Goal: Transaction & Acquisition: Purchase product/service

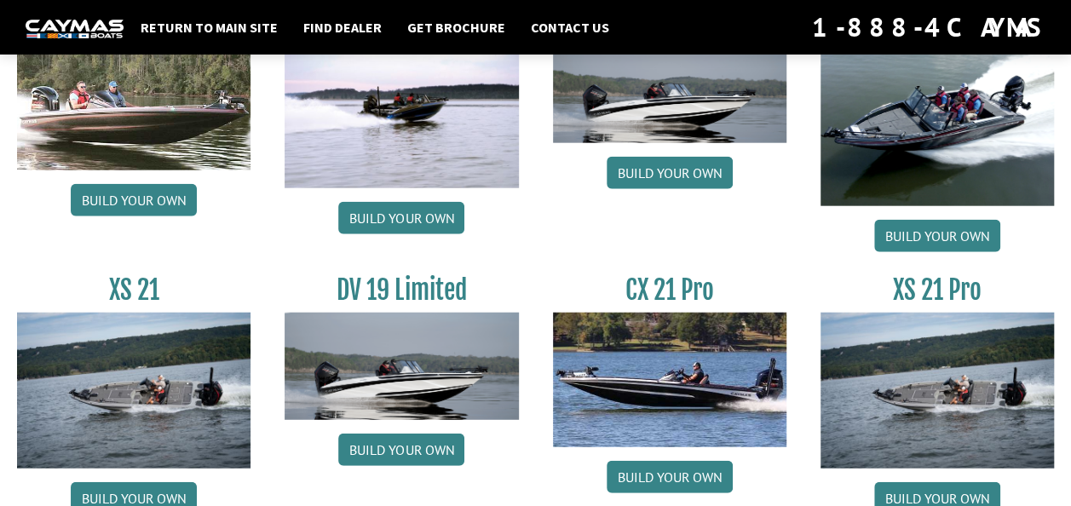
scroll to position [2113, 0]
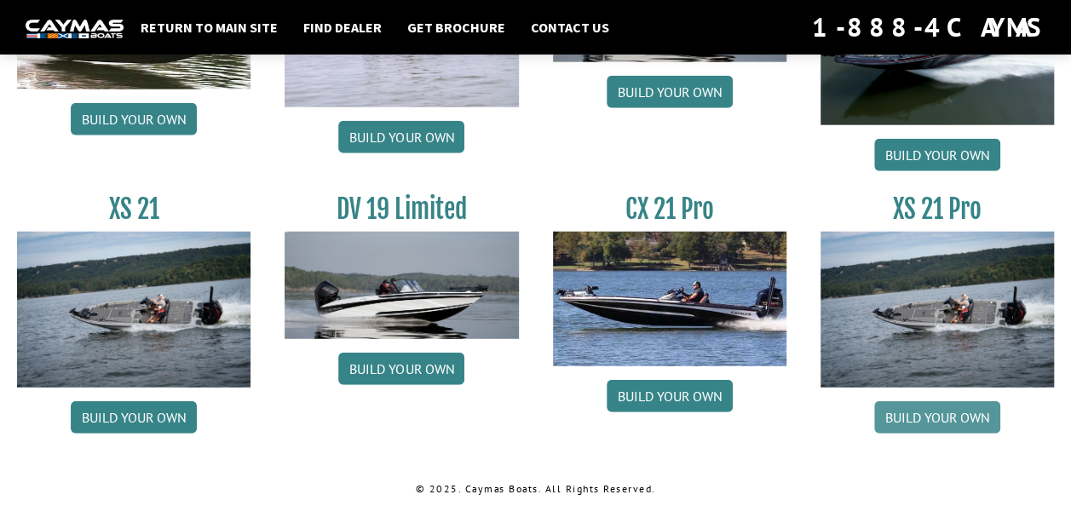
click at [936, 407] on link "Build your own" at bounding box center [937, 417] width 126 height 32
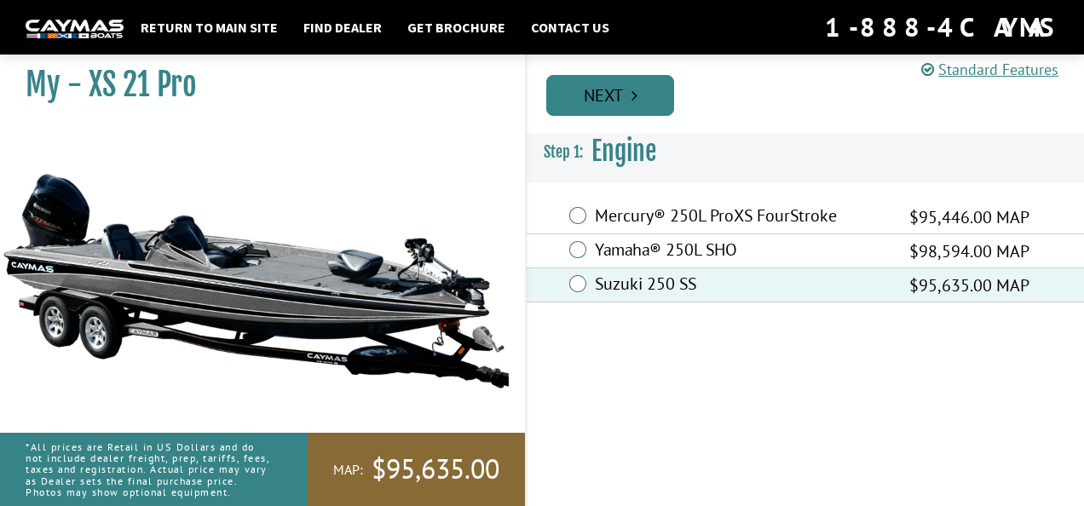
click at [585, 82] on link "Next" at bounding box center [610, 95] width 128 height 41
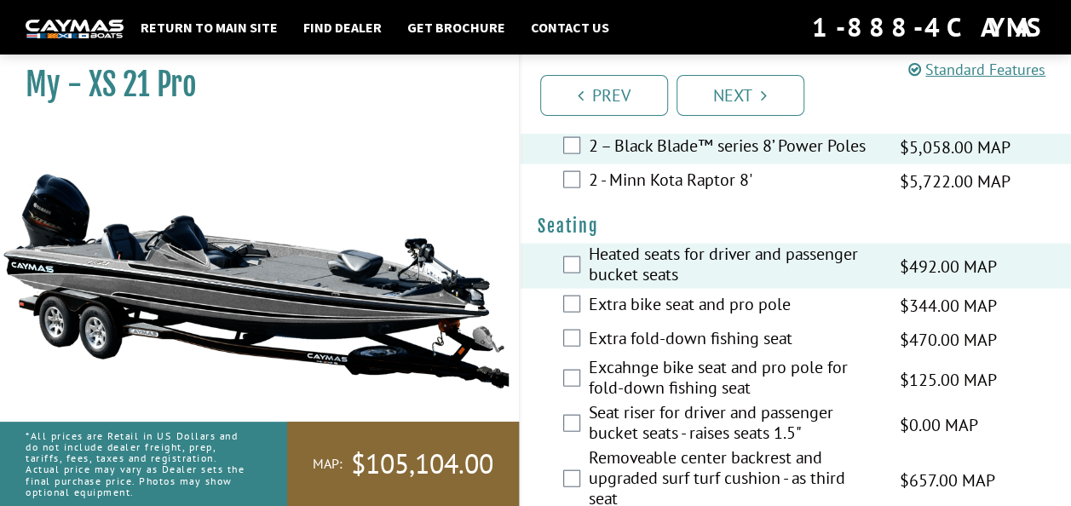
scroll to position [1704, 0]
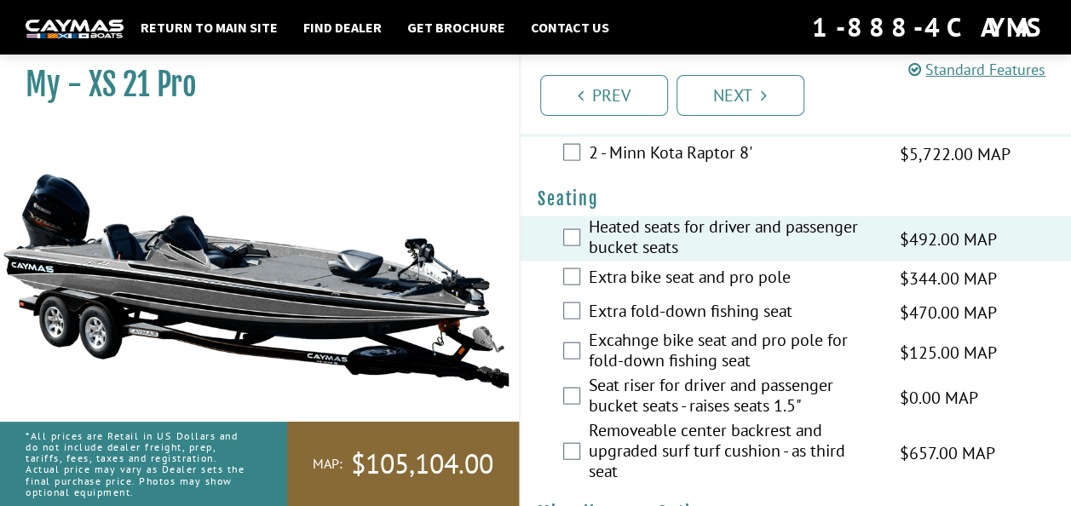
click at [584, 450] on div "Removeable center backrest and upgraded surf turf cushion - as third seat $657.…" at bounding box center [796, 453] width 551 height 66
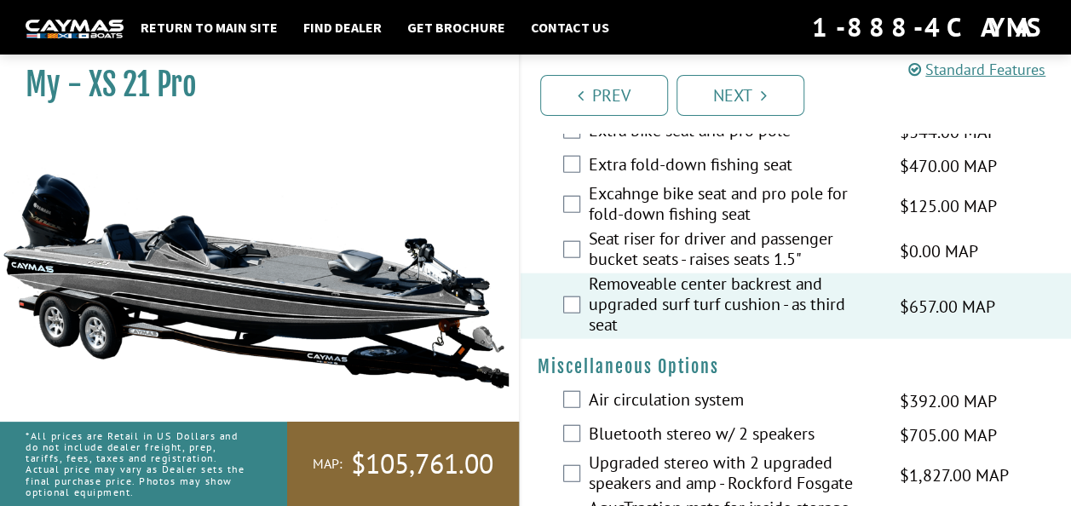
scroll to position [1875, 0]
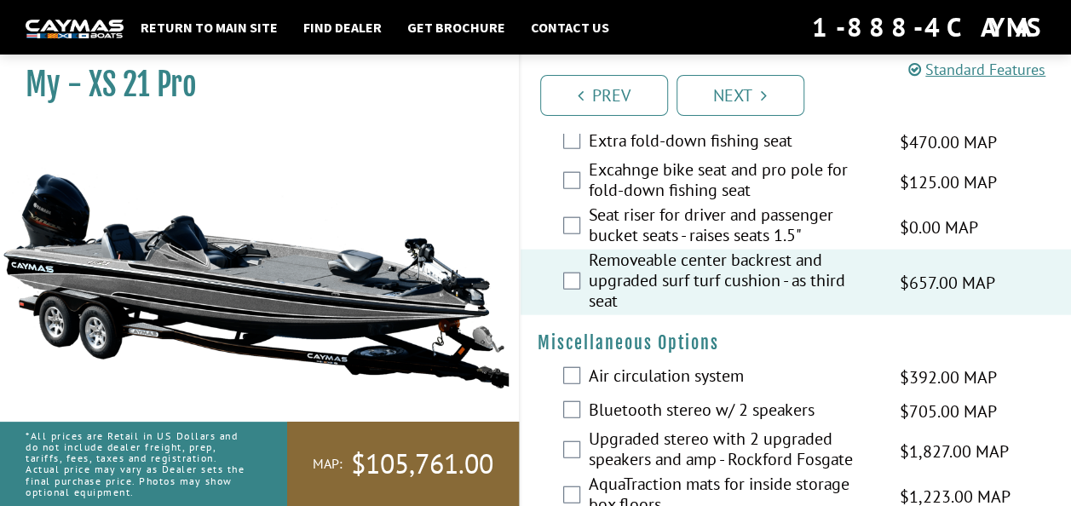
click at [565, 363] on div "Air circulation system $392.00 MAP $463.00 MSRP" at bounding box center [796, 377] width 551 height 34
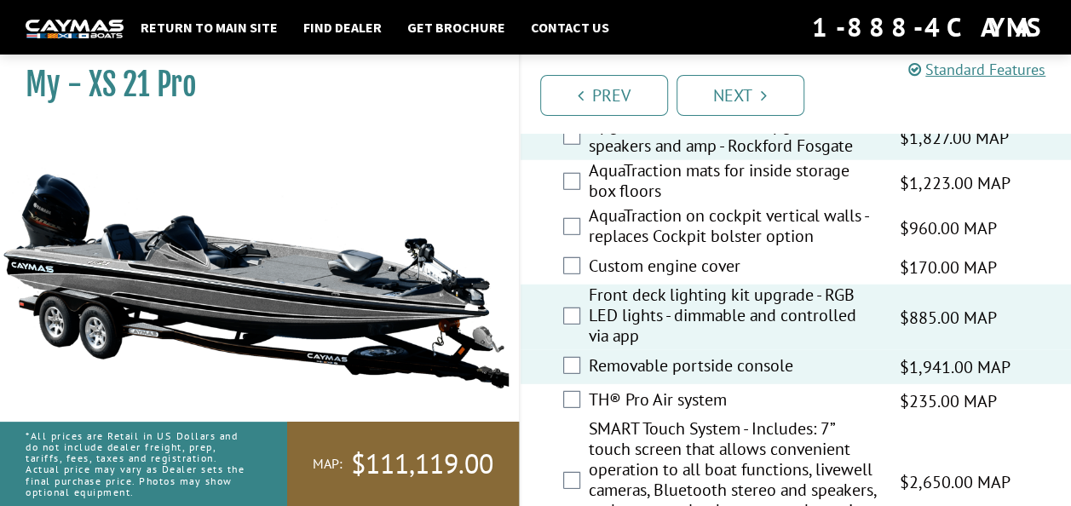
scroll to position [2216, 0]
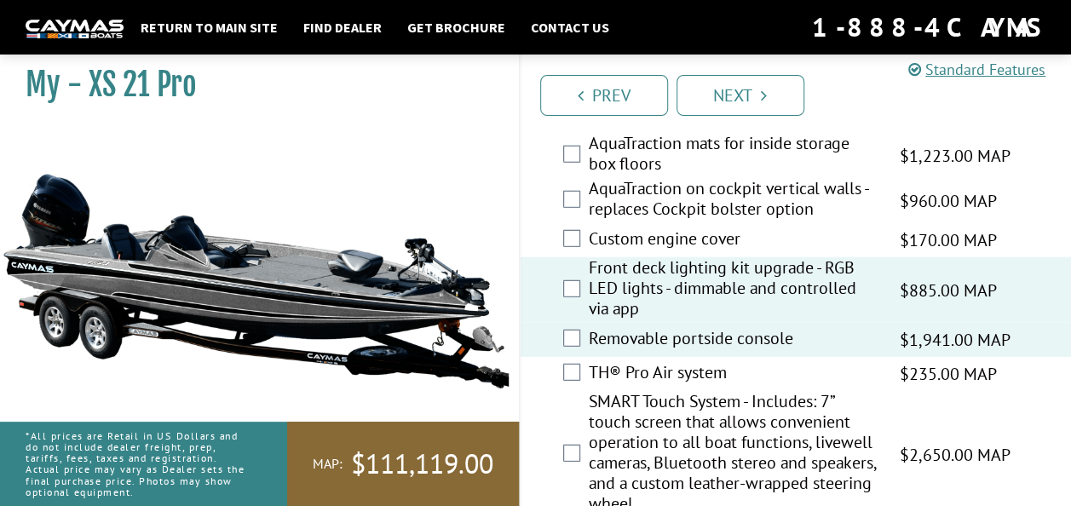
click at [589, 446] on label "SMART Touch System - Includes: 7” touch screen that allows convenient operation…" at bounding box center [734, 454] width 290 height 127
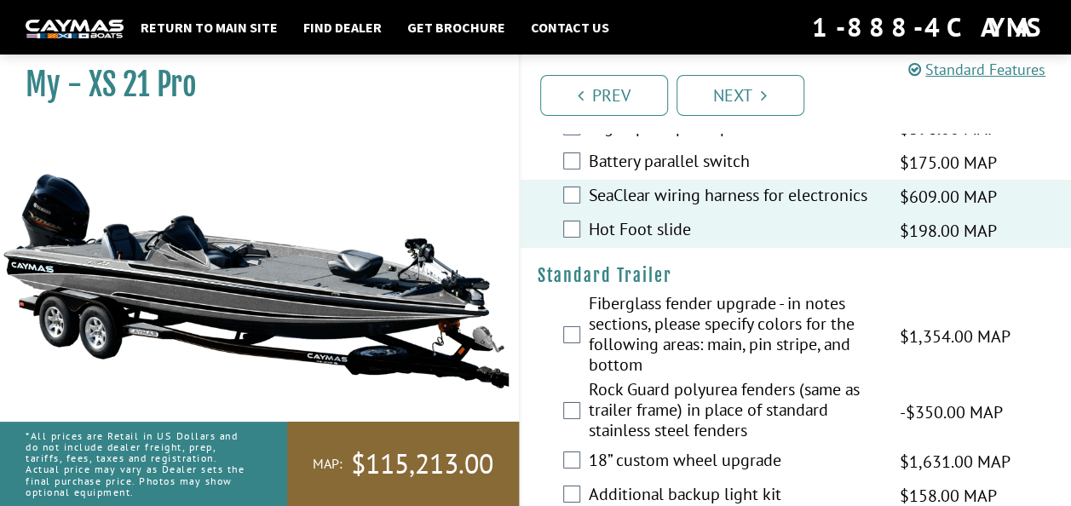
scroll to position [2727, 0]
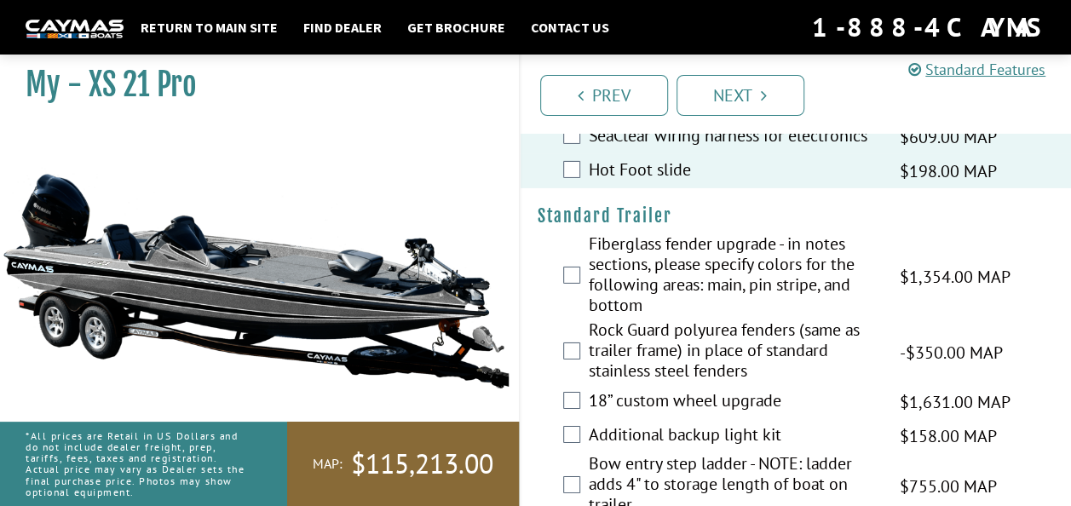
click at [677, 399] on label "18” custom wheel upgrade" at bounding box center [734, 402] width 290 height 25
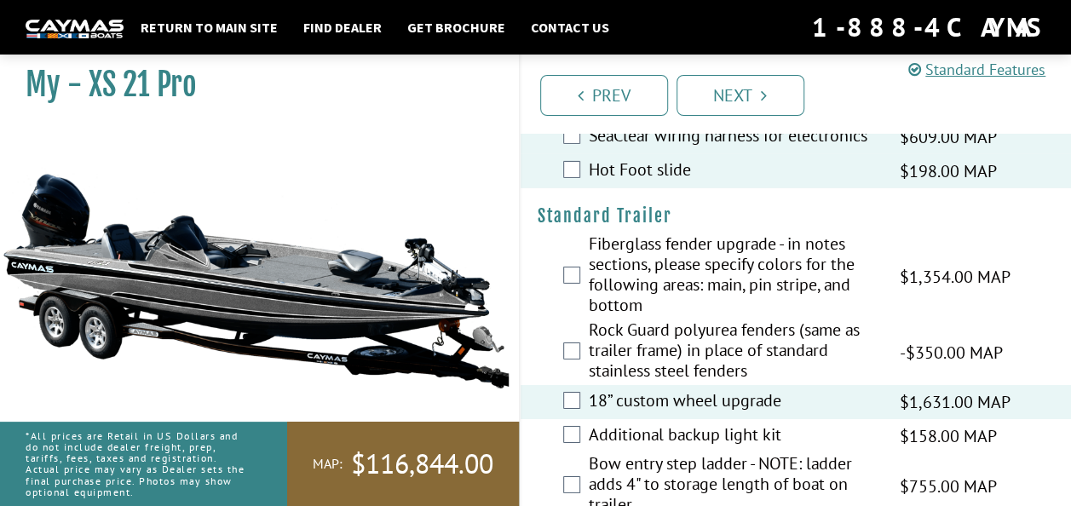
click at [675, 429] on label "Additional backup light kit" at bounding box center [734, 436] width 290 height 25
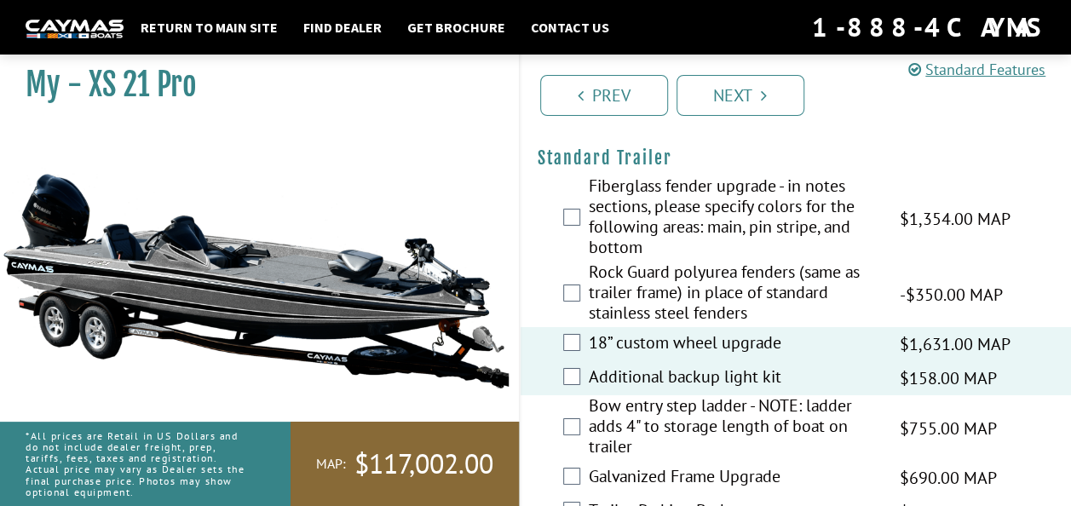
scroll to position [2812, 0]
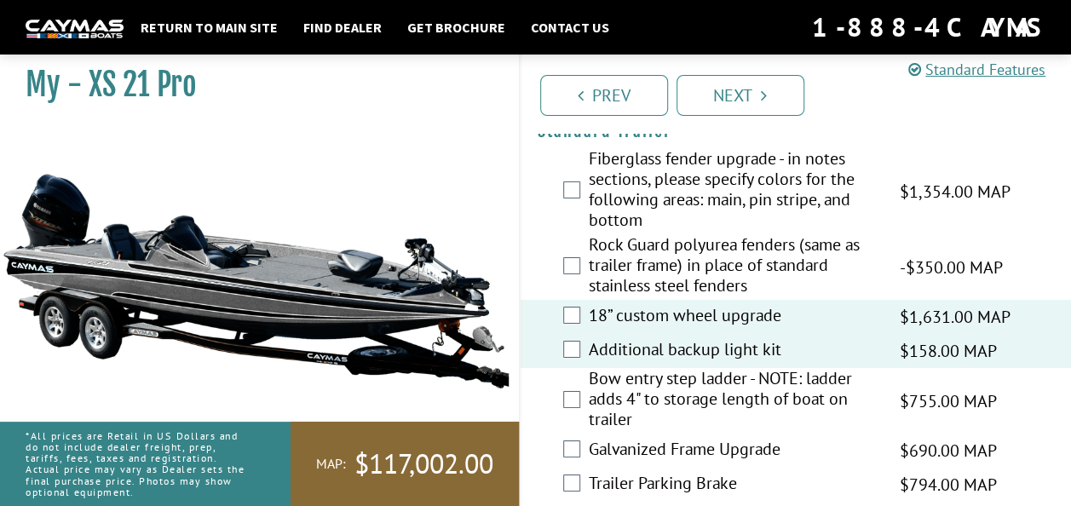
click at [712, 388] on label "Bow entry step ladder - NOTE: ladder adds 4" to storage length of boat on trail…" at bounding box center [734, 401] width 290 height 66
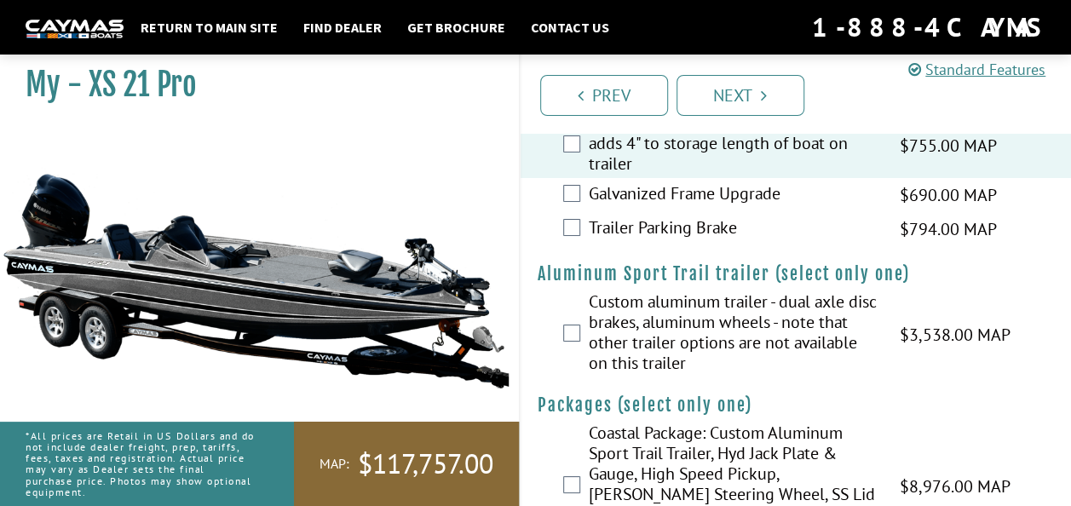
scroll to position [3120, 0]
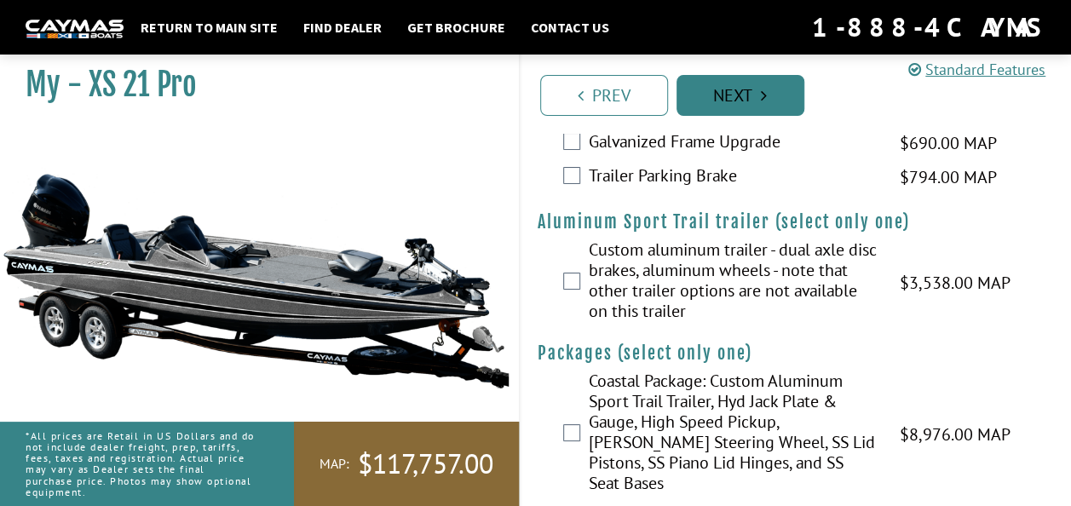
click at [741, 108] on link "Next" at bounding box center [741, 95] width 128 height 41
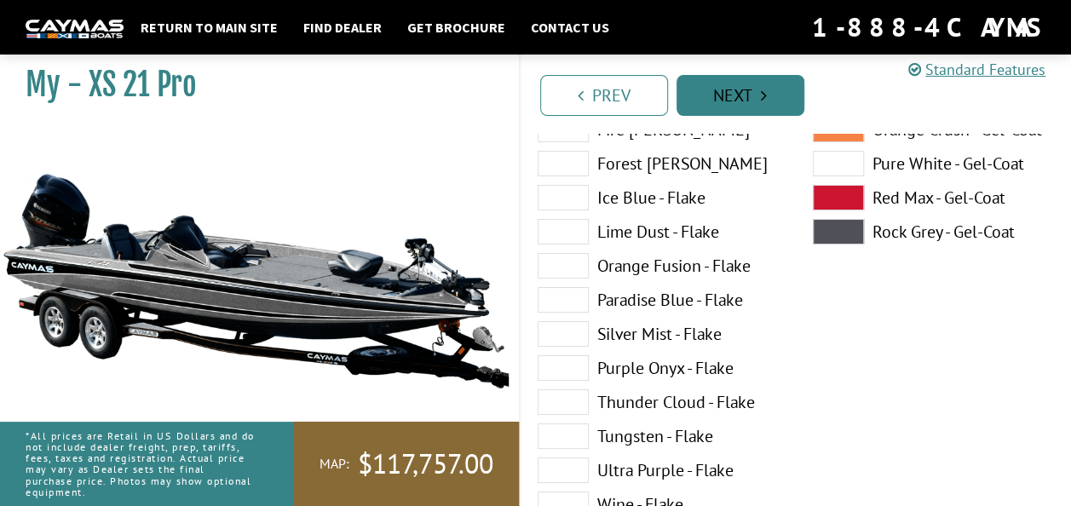
scroll to position [0, 0]
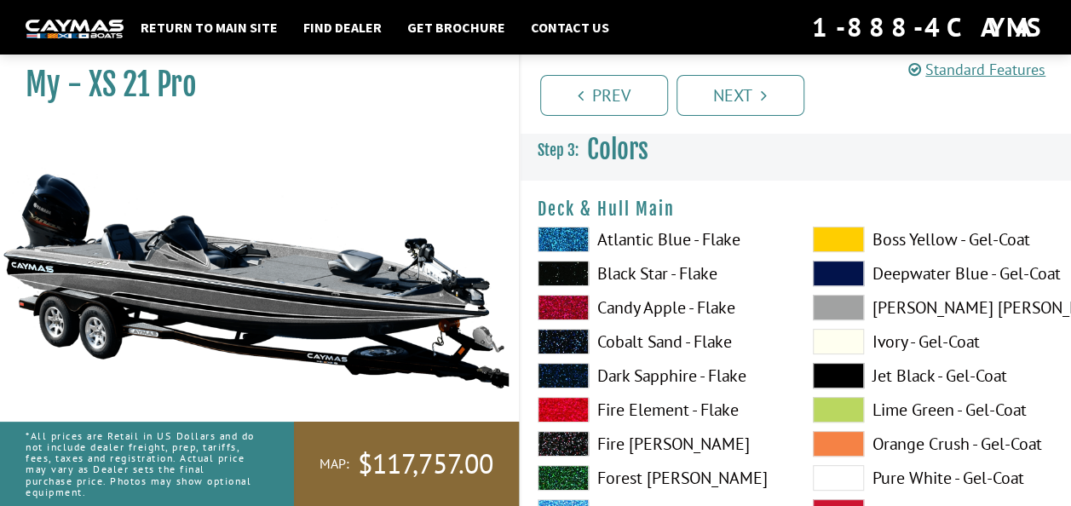
click at [856, 240] on span at bounding box center [838, 240] width 51 height 26
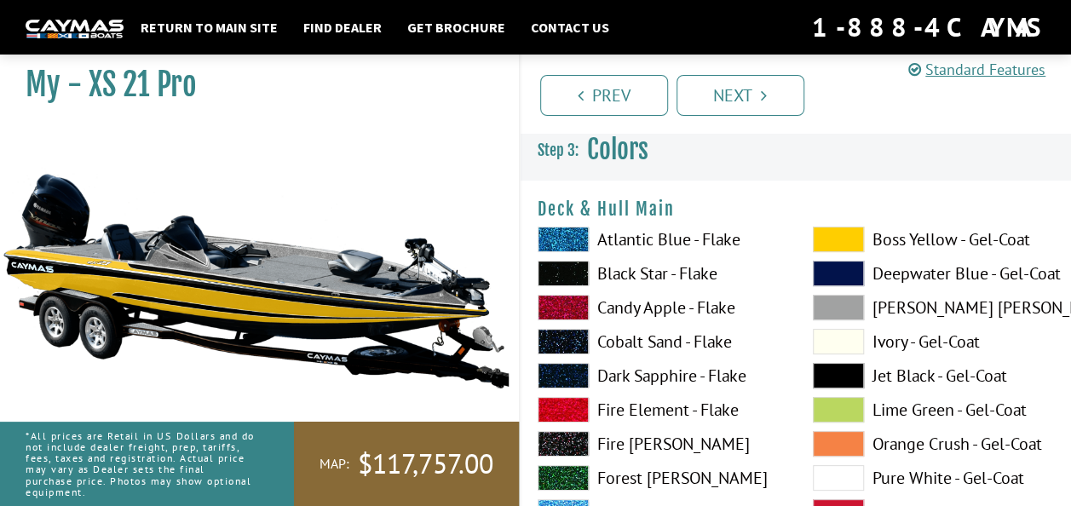
click at [564, 274] on span at bounding box center [563, 274] width 51 height 26
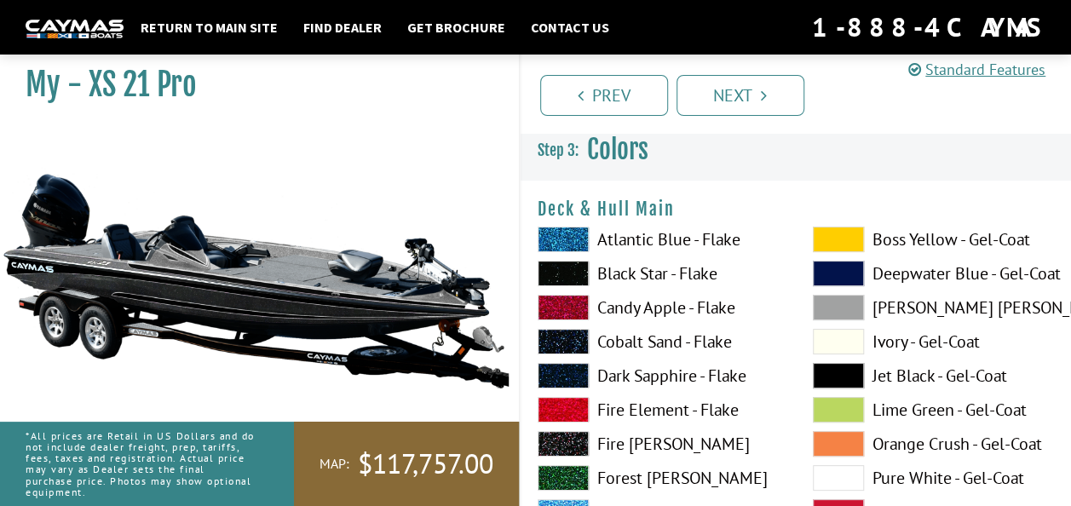
click at [573, 235] on span at bounding box center [563, 240] width 51 height 26
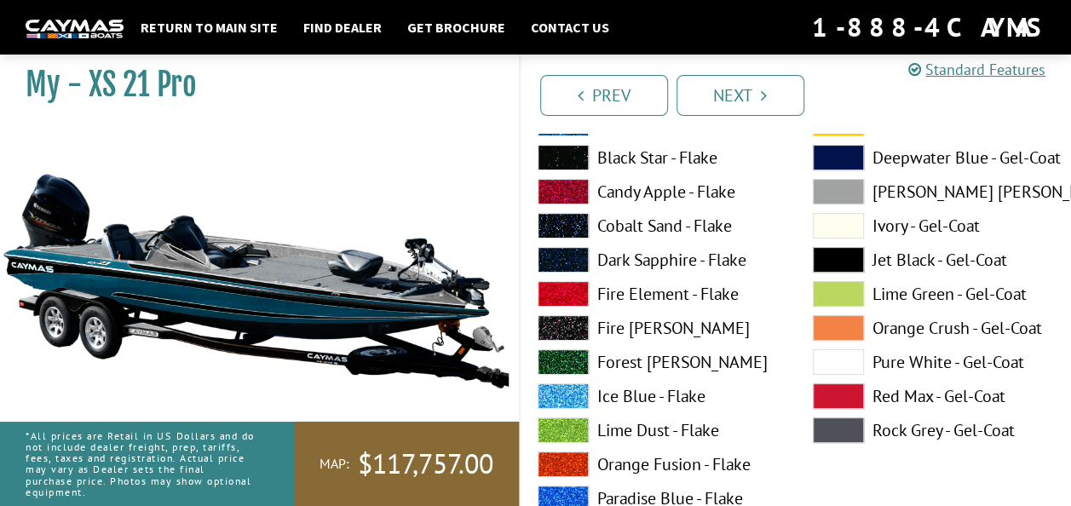
scroll to position [85, 0]
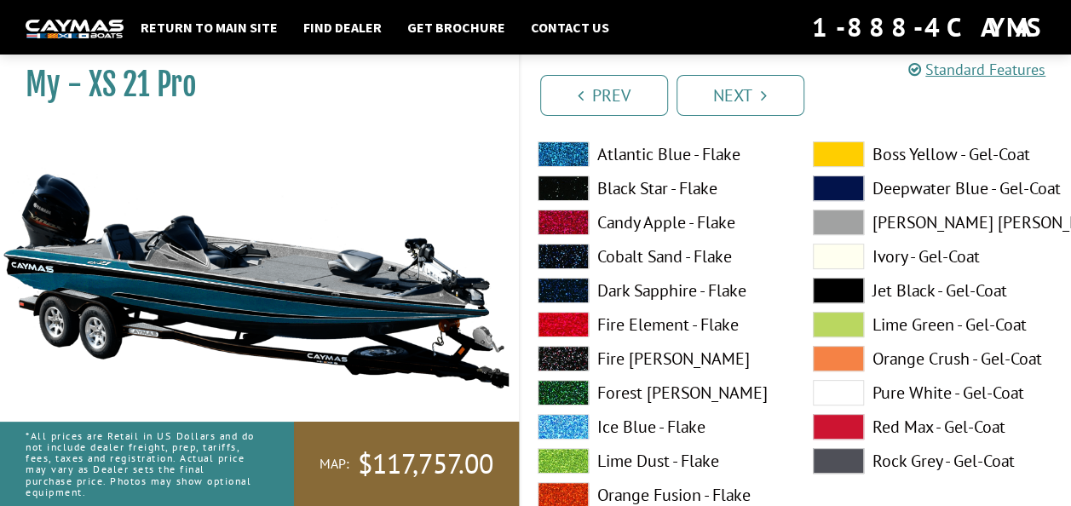
click at [573, 181] on span at bounding box center [563, 189] width 51 height 26
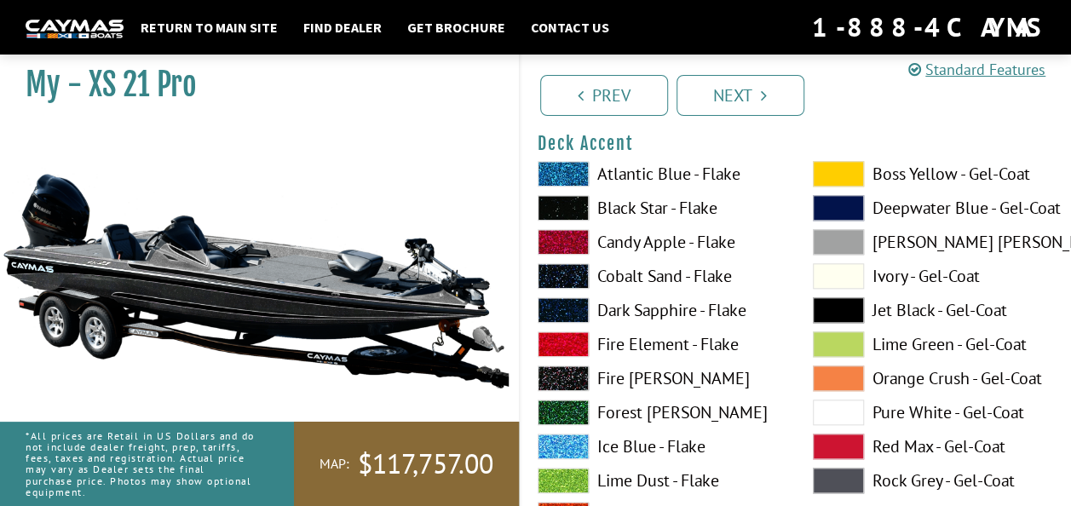
scroll to position [852, 0]
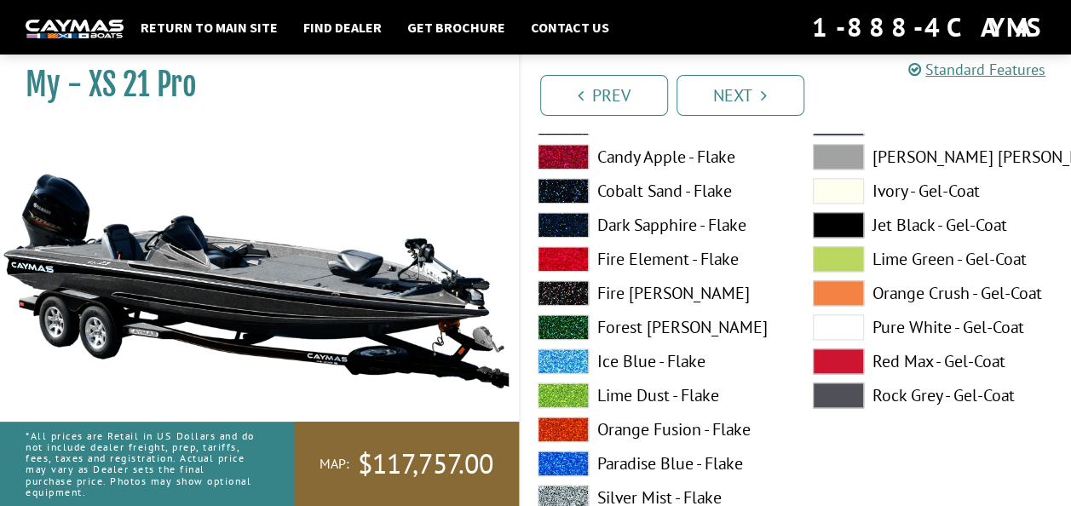
click at [563, 458] on span at bounding box center [563, 464] width 51 height 26
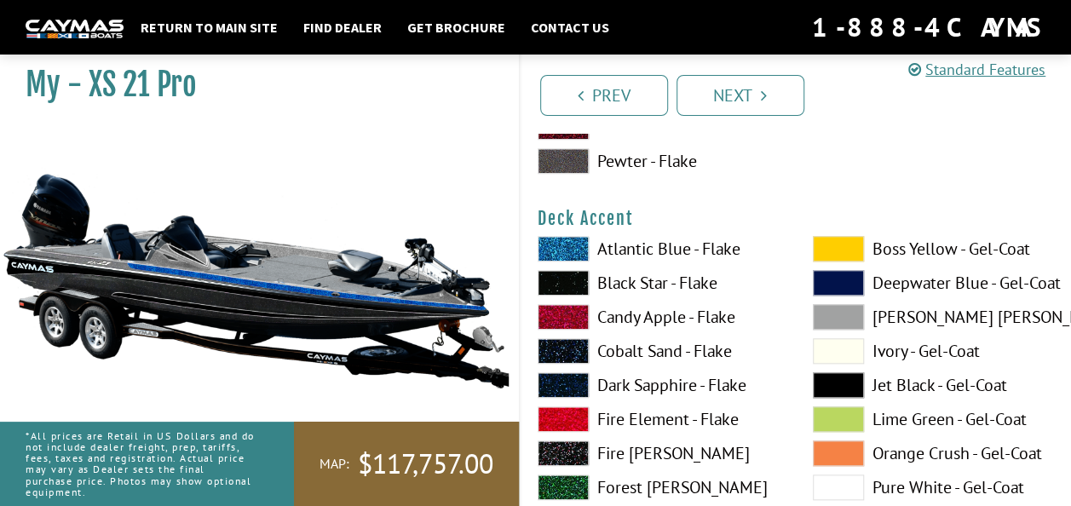
scroll to position [682, 0]
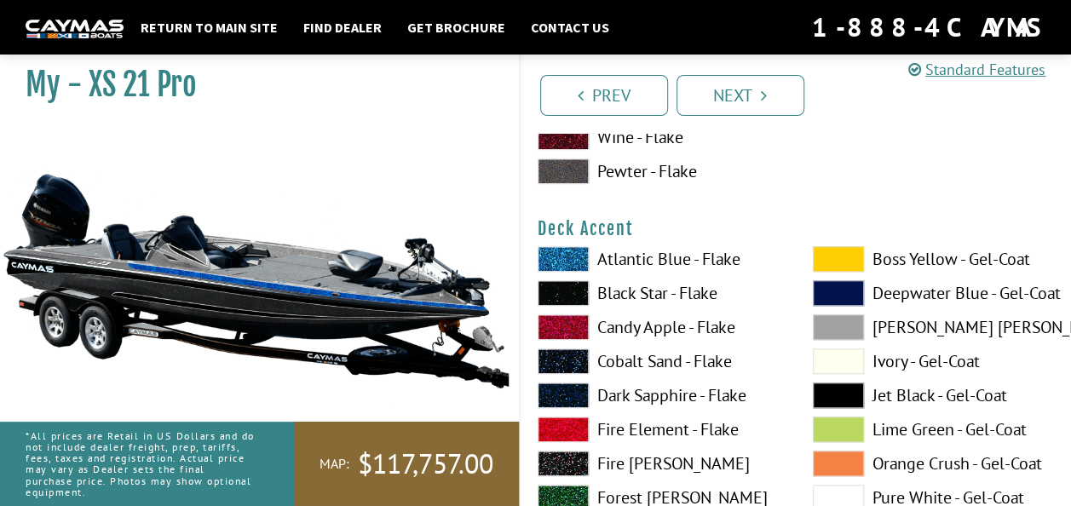
click at [851, 360] on span at bounding box center [838, 362] width 51 height 26
click at [575, 291] on span at bounding box center [563, 293] width 51 height 26
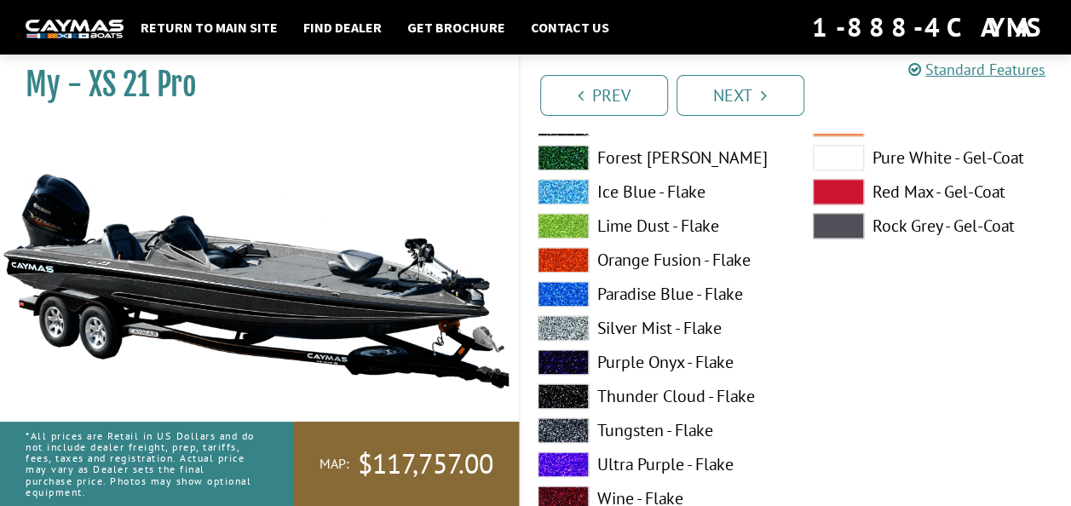
scroll to position [1023, 0]
click at [556, 329] on span at bounding box center [563, 327] width 51 height 26
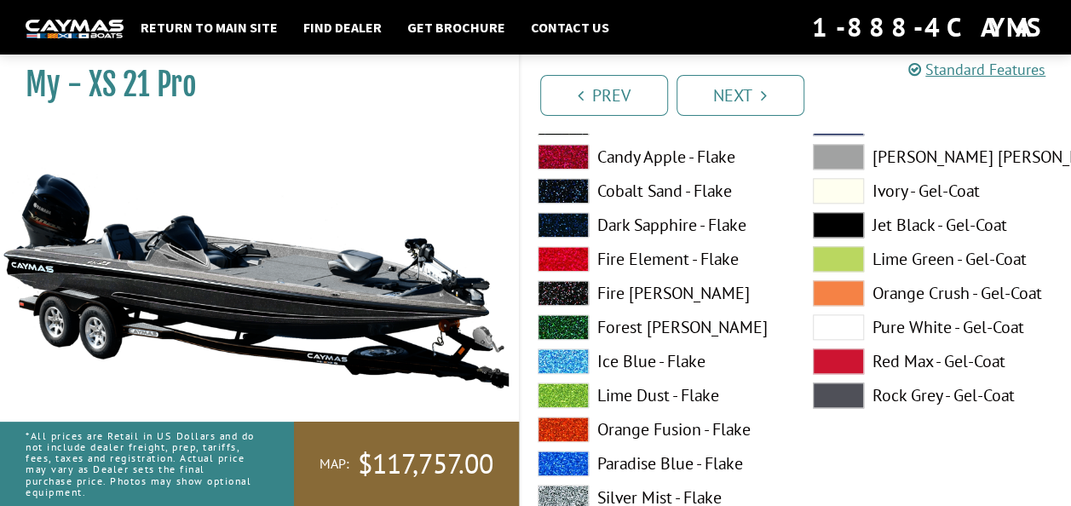
scroll to position [682, 0]
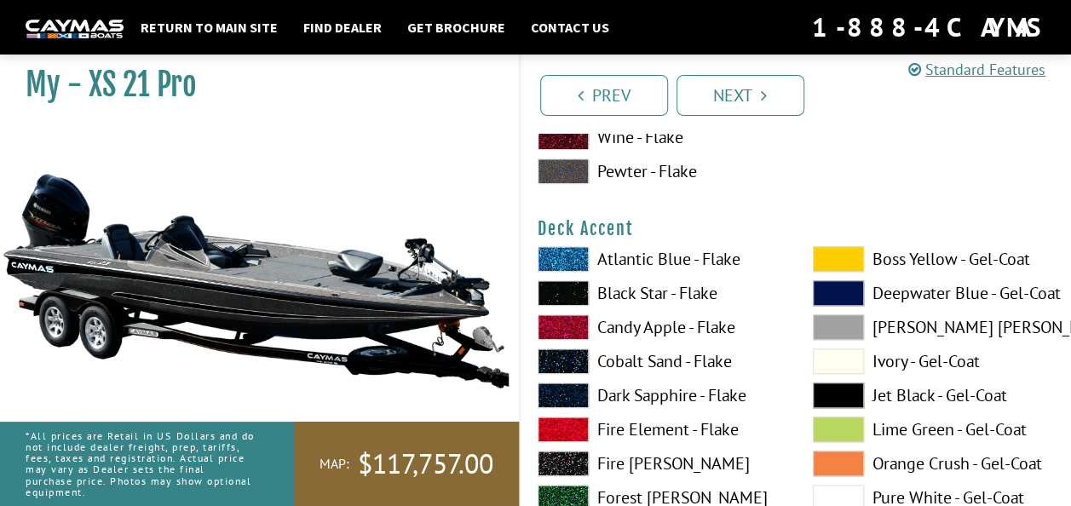
click at [571, 289] on span at bounding box center [563, 293] width 51 height 26
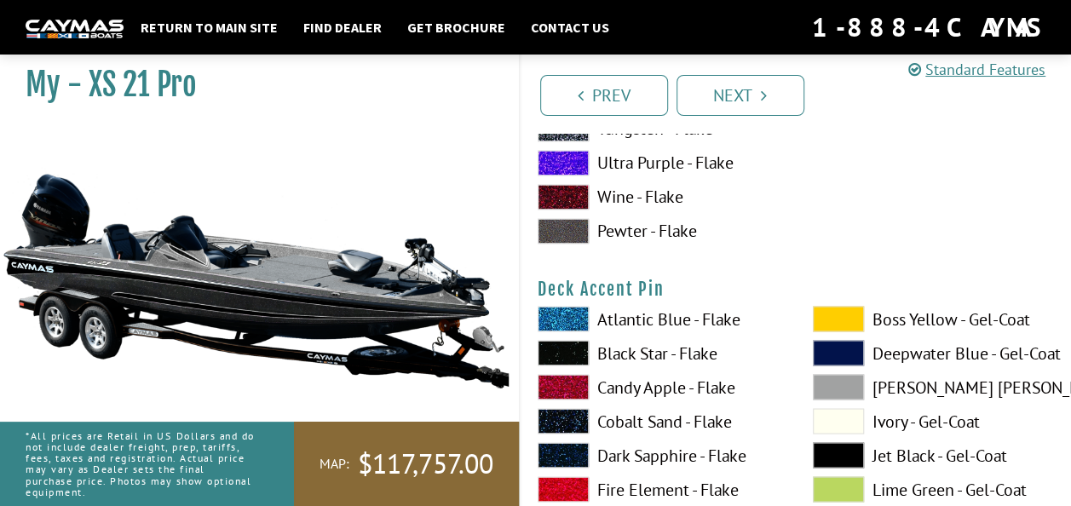
scroll to position [1449, 0]
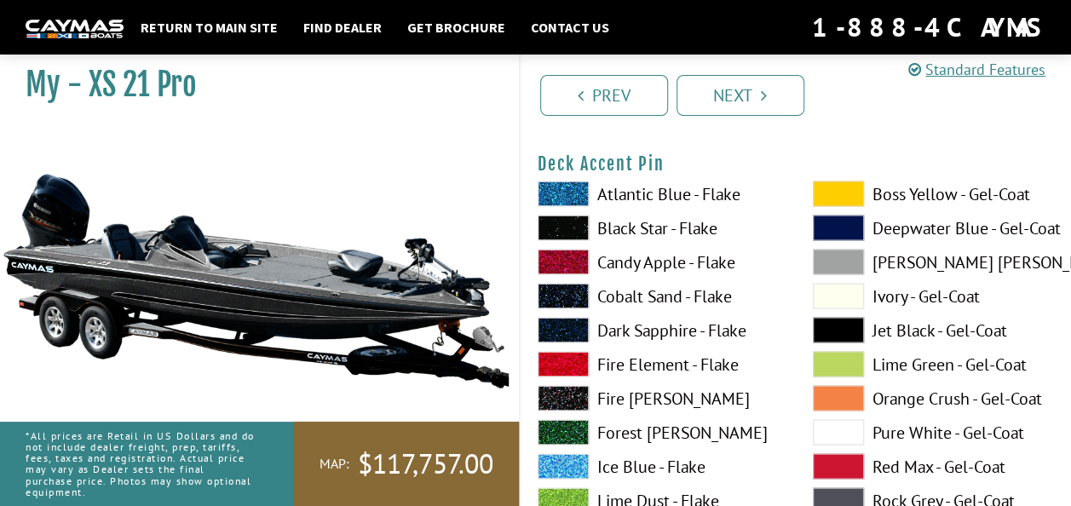
click at [837, 193] on span at bounding box center [838, 194] width 51 height 26
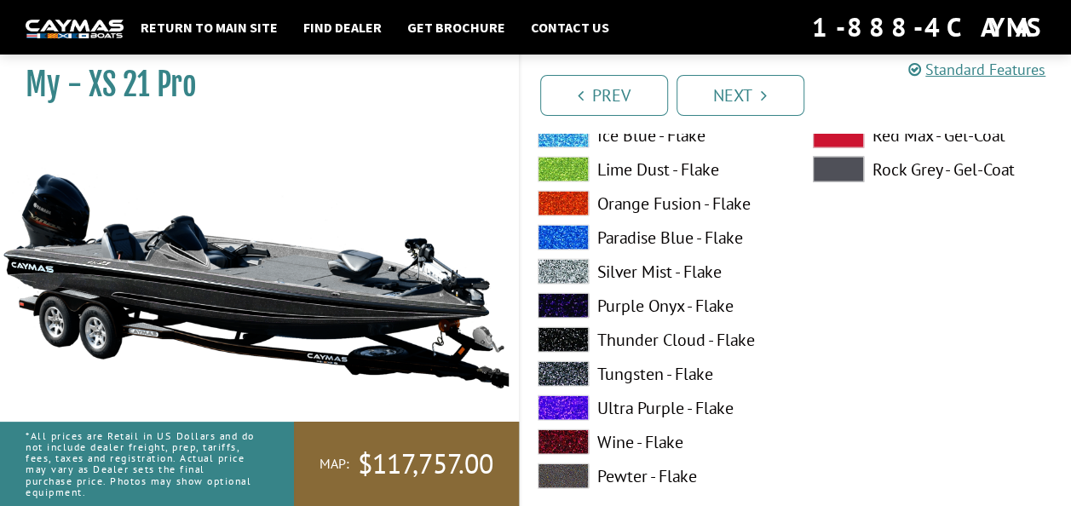
scroll to position [1790, 0]
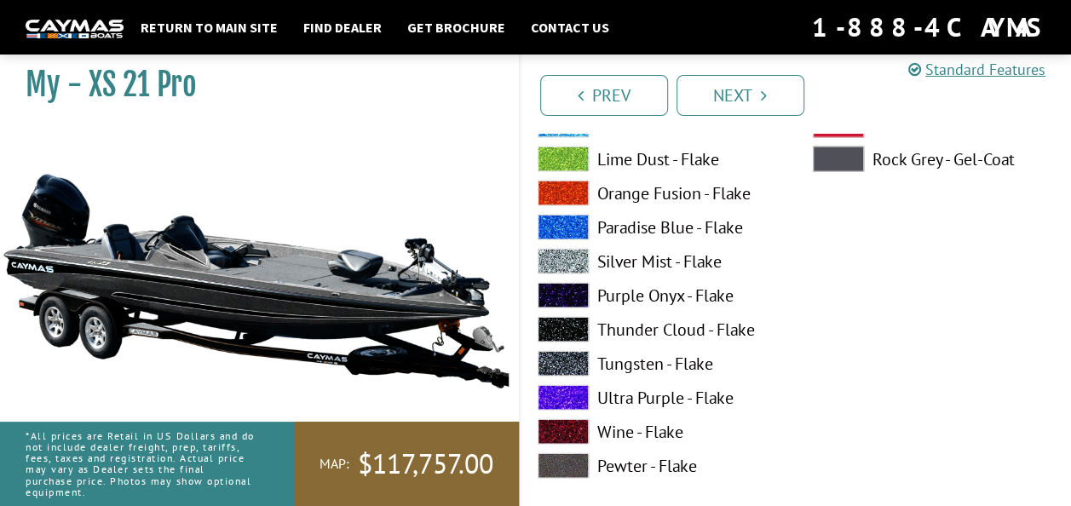
click at [569, 390] on span at bounding box center [563, 398] width 51 height 26
click at [567, 223] on span at bounding box center [563, 228] width 51 height 26
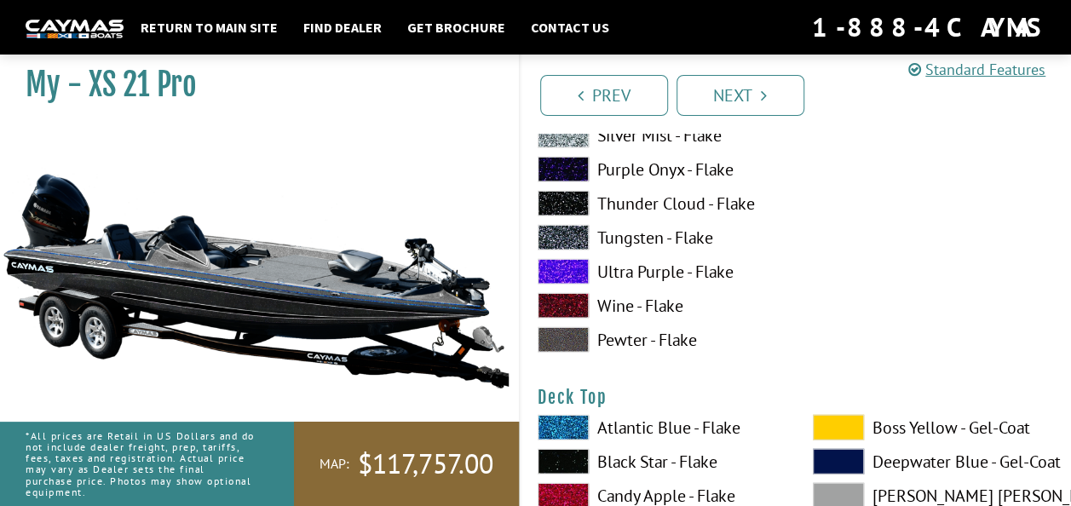
scroll to position [2130, 0]
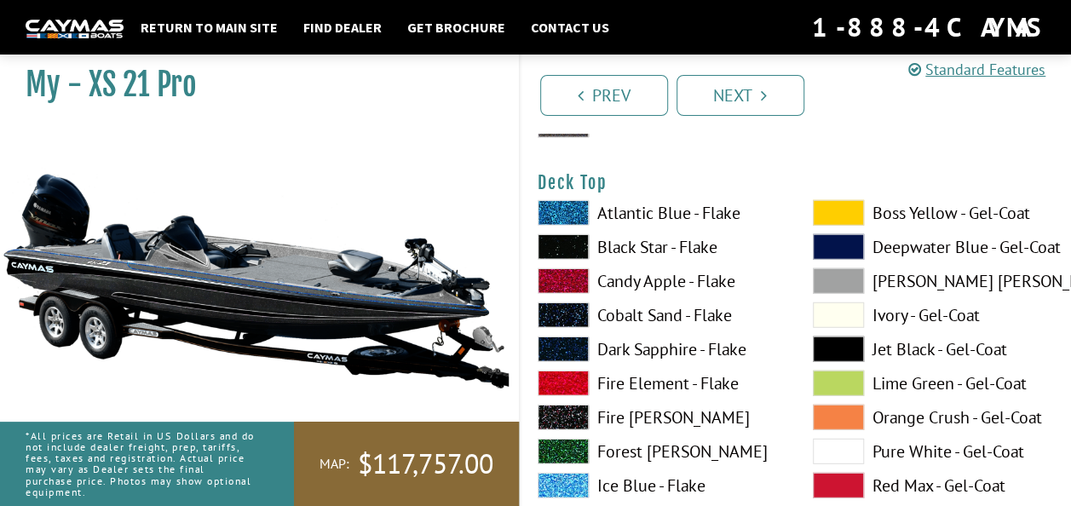
click at [566, 245] on span at bounding box center [563, 247] width 51 height 26
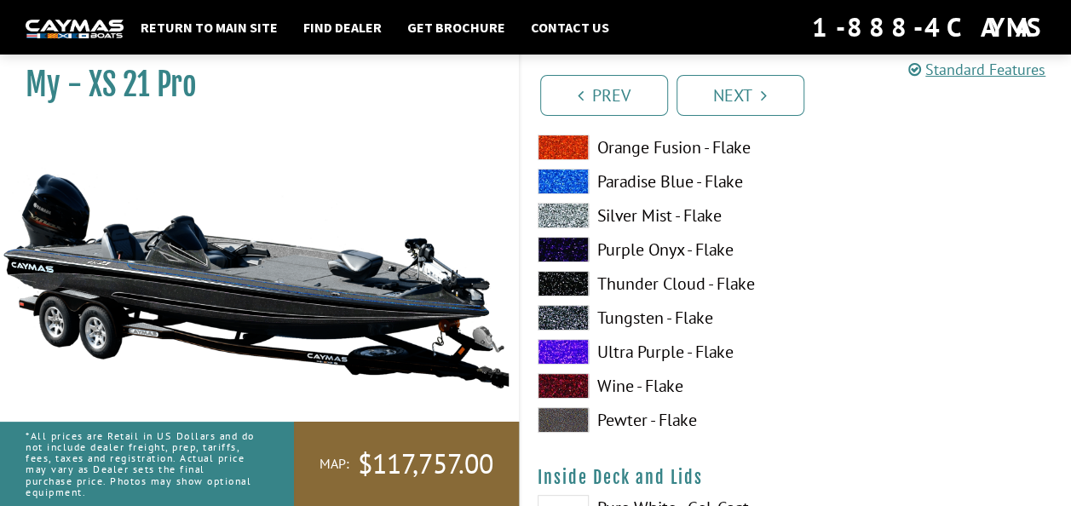
scroll to position [3749, 0]
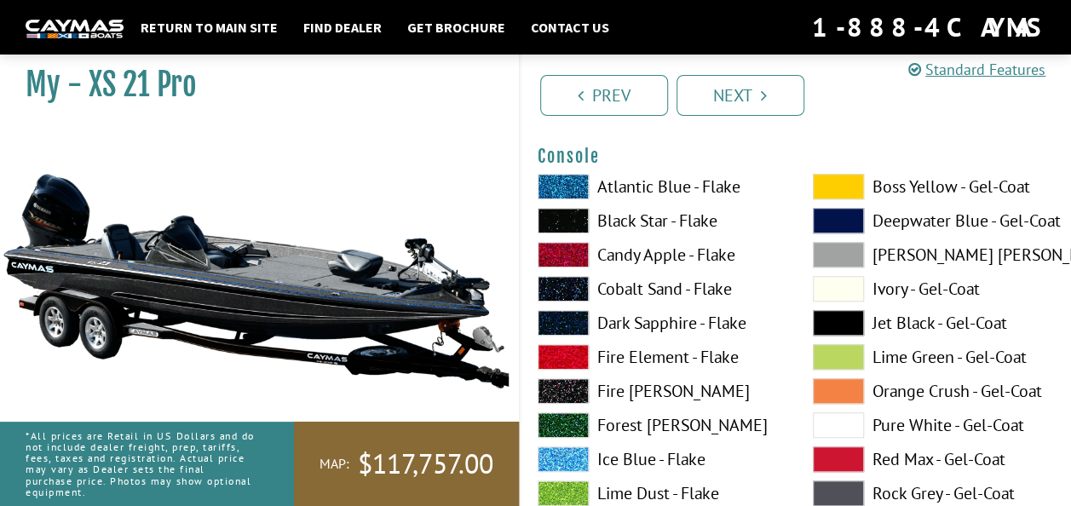
click at [850, 314] on span at bounding box center [838, 323] width 51 height 26
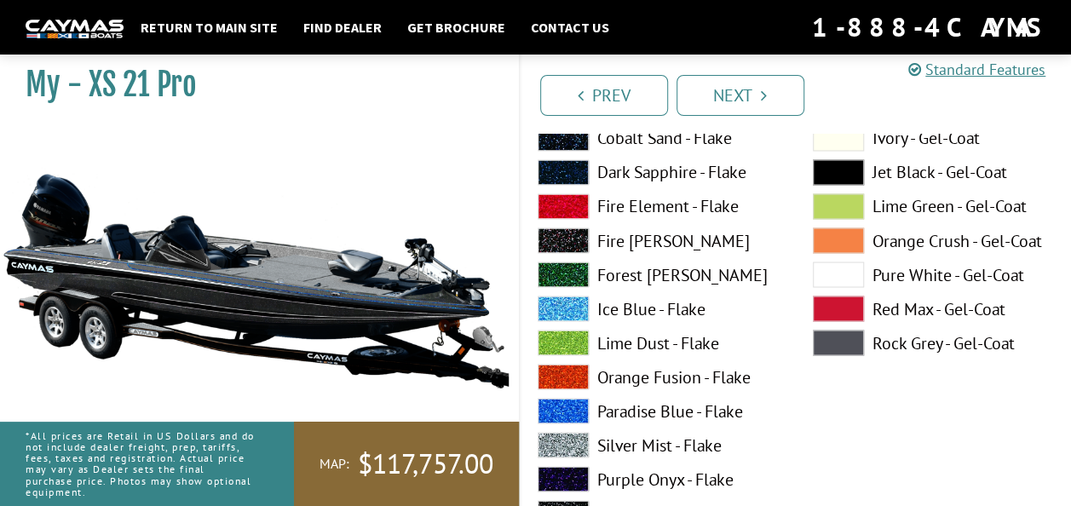
scroll to position [4772, 0]
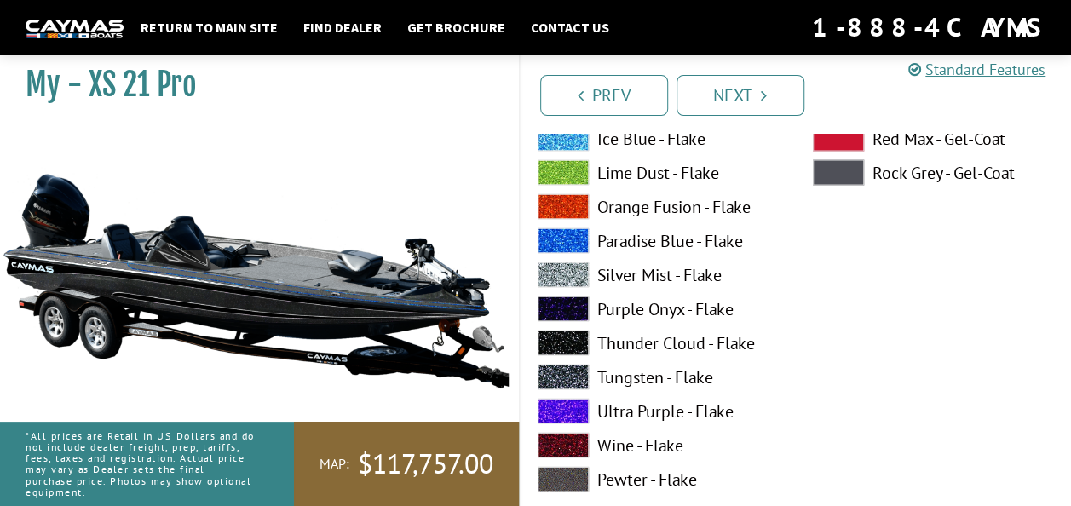
click at [573, 232] on span at bounding box center [563, 241] width 51 height 26
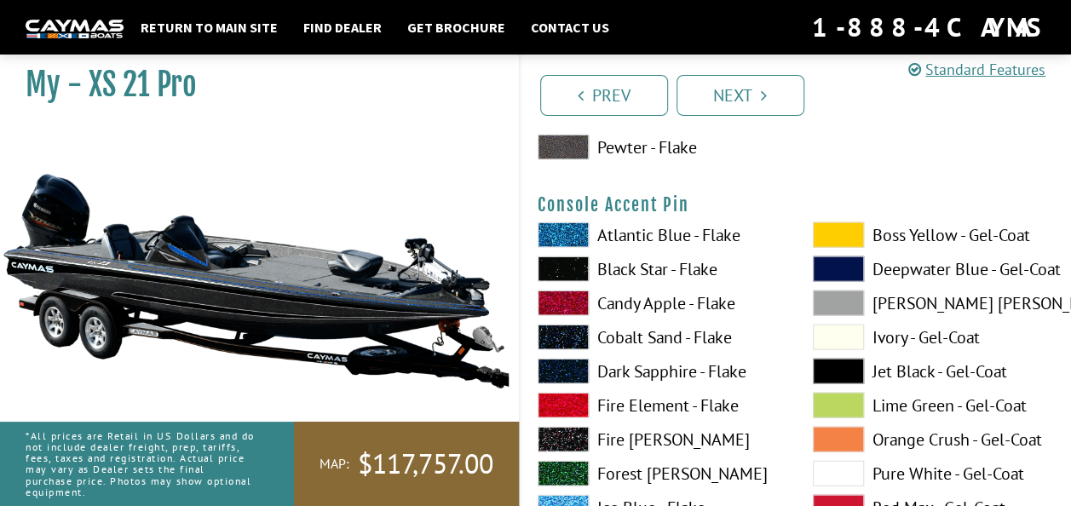
scroll to position [5113, 0]
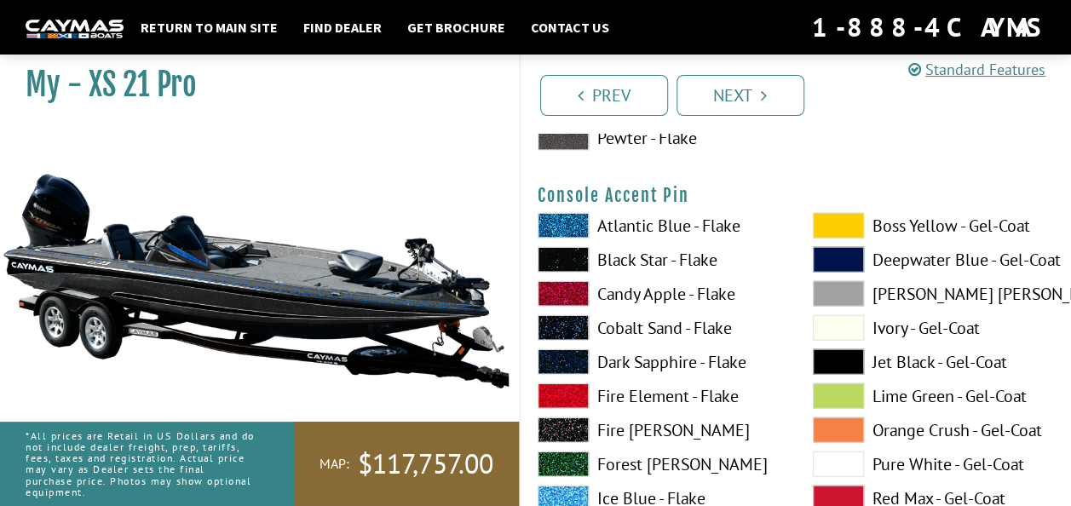
click at [840, 220] on span at bounding box center [838, 226] width 51 height 26
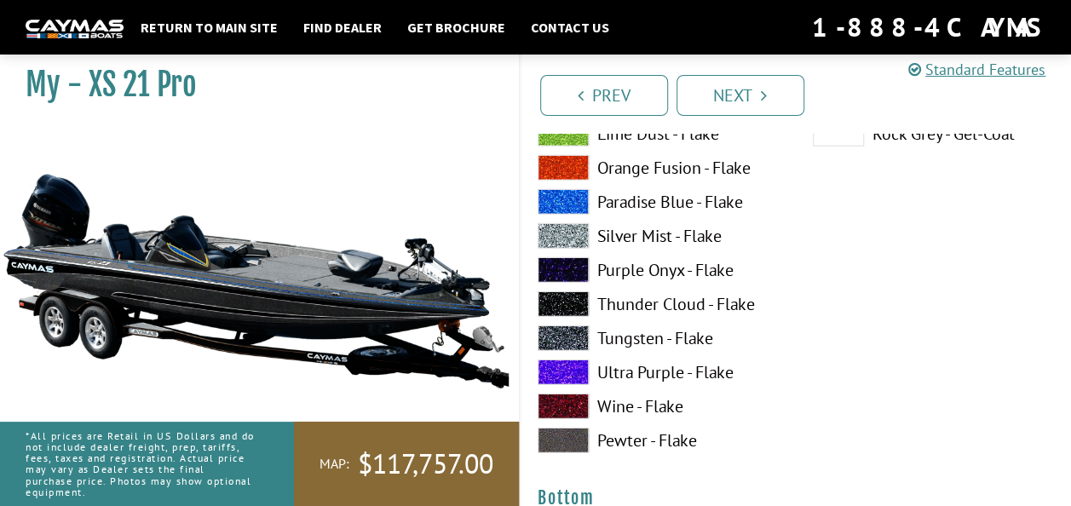
scroll to position [5539, 0]
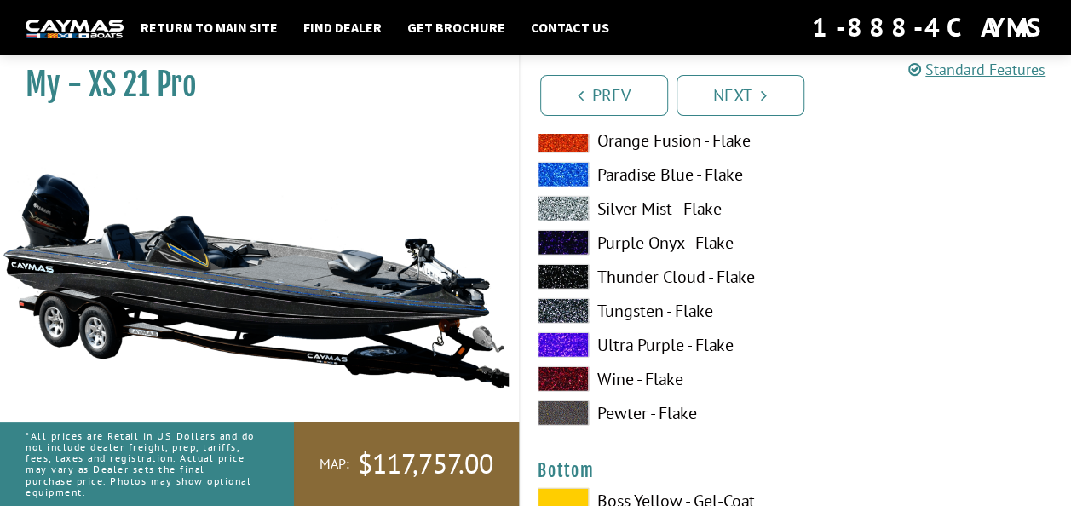
click at [566, 301] on span at bounding box center [563, 311] width 51 height 26
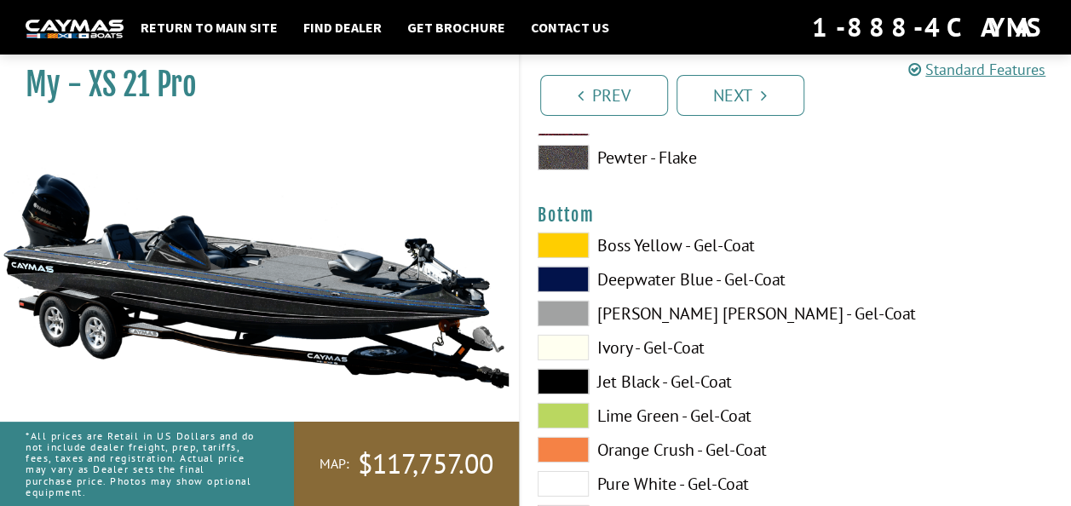
scroll to position [5880, 0]
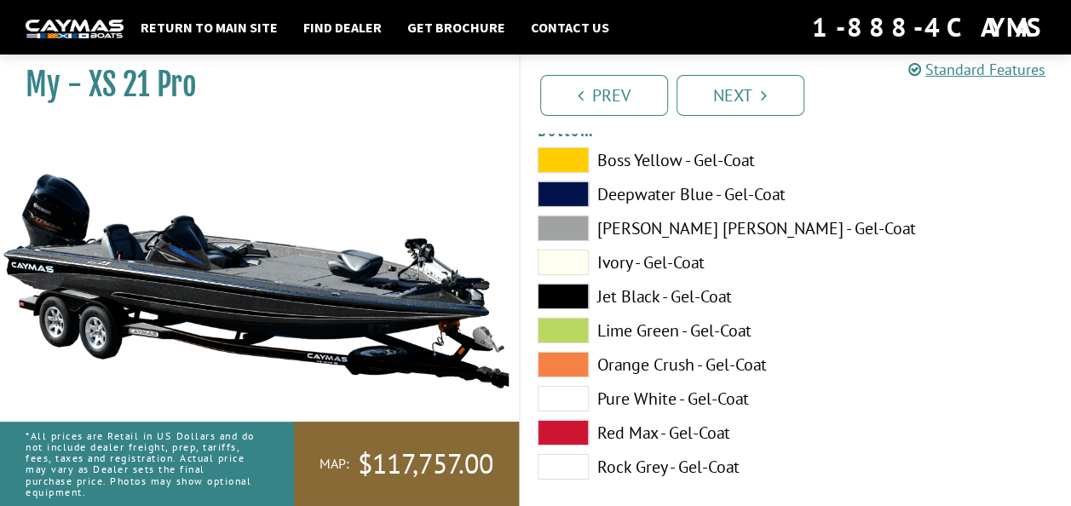
click at [574, 386] on span at bounding box center [563, 399] width 51 height 26
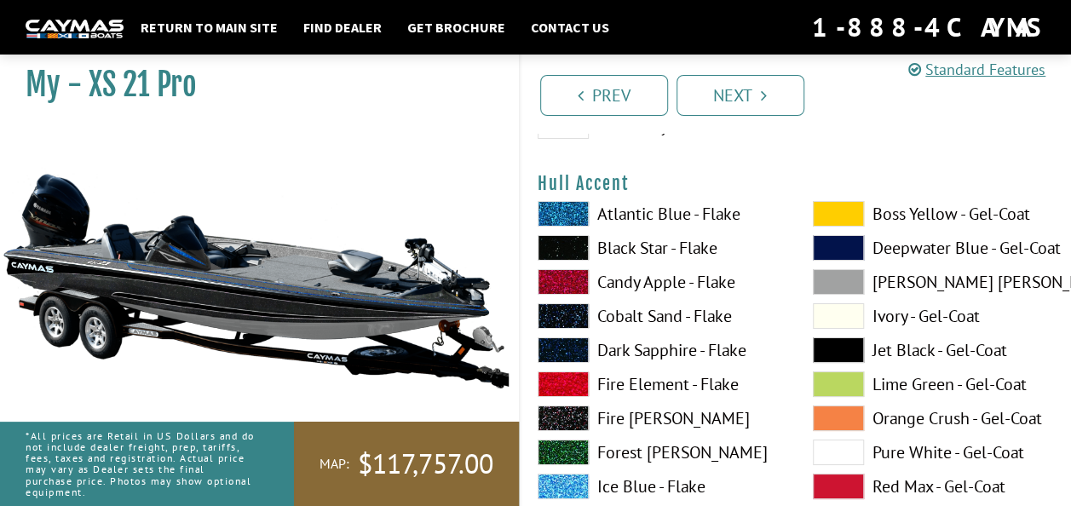
scroll to position [6306, 0]
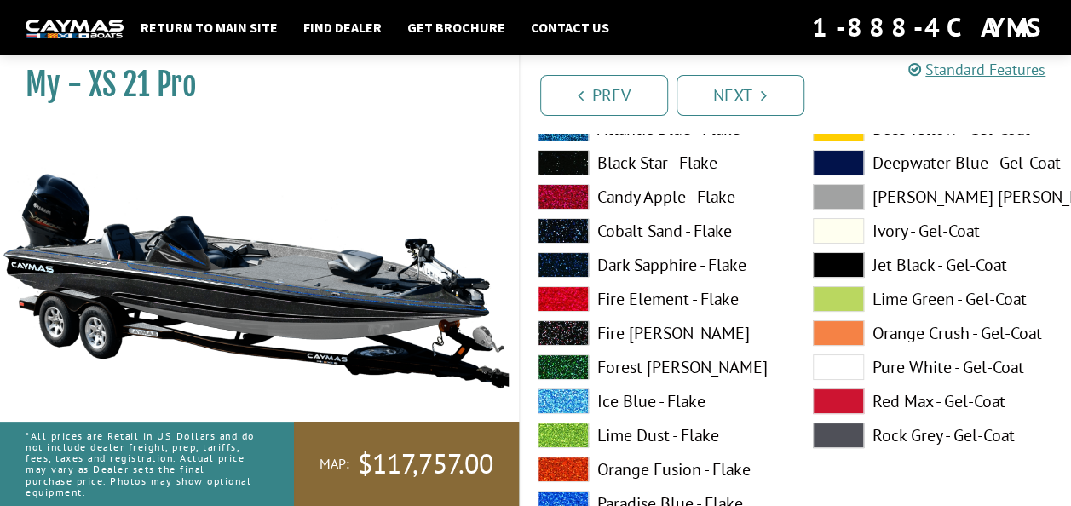
click at [827, 357] on span at bounding box center [838, 367] width 51 height 26
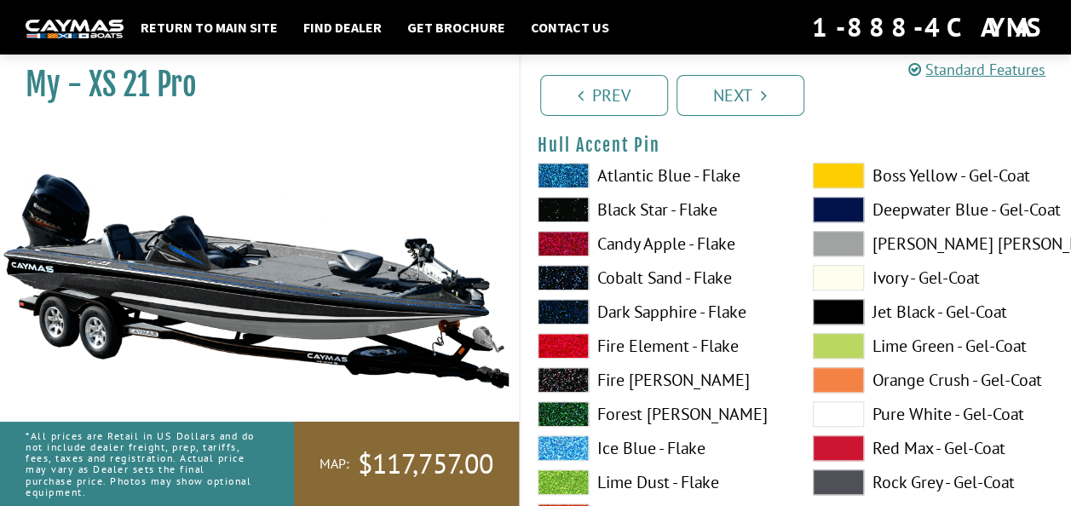
scroll to position [6988, 0]
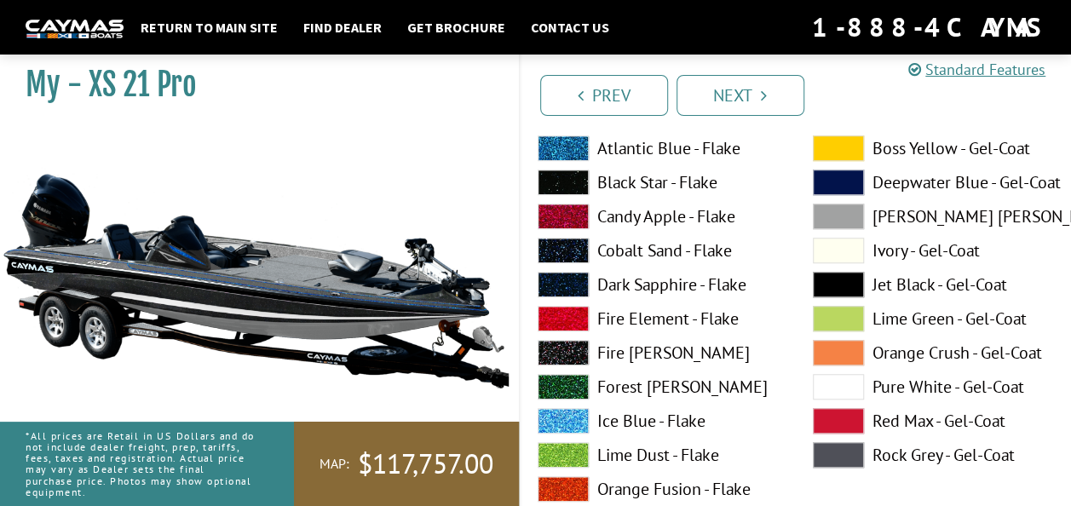
click at [847, 383] on span at bounding box center [838, 387] width 51 height 26
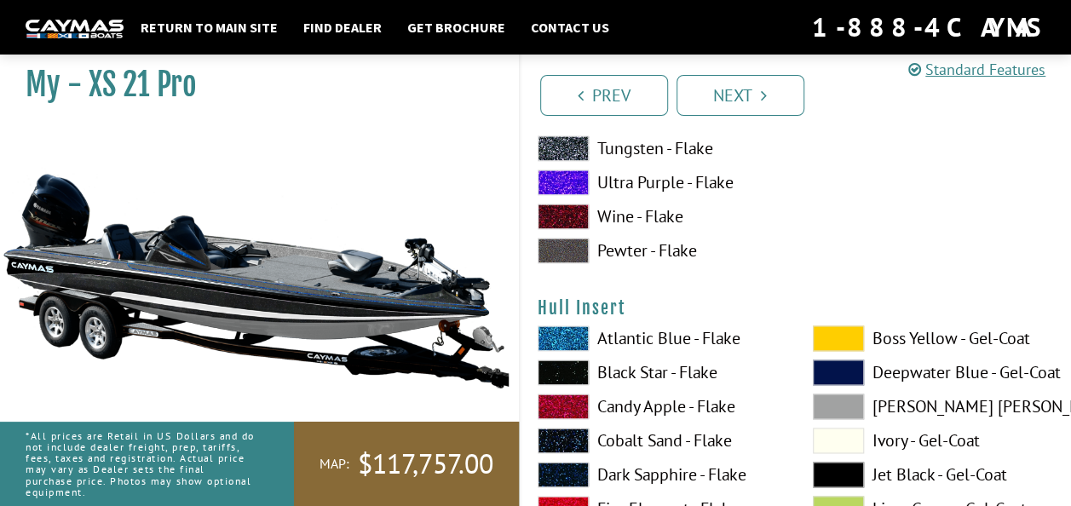
scroll to position [7669, 0]
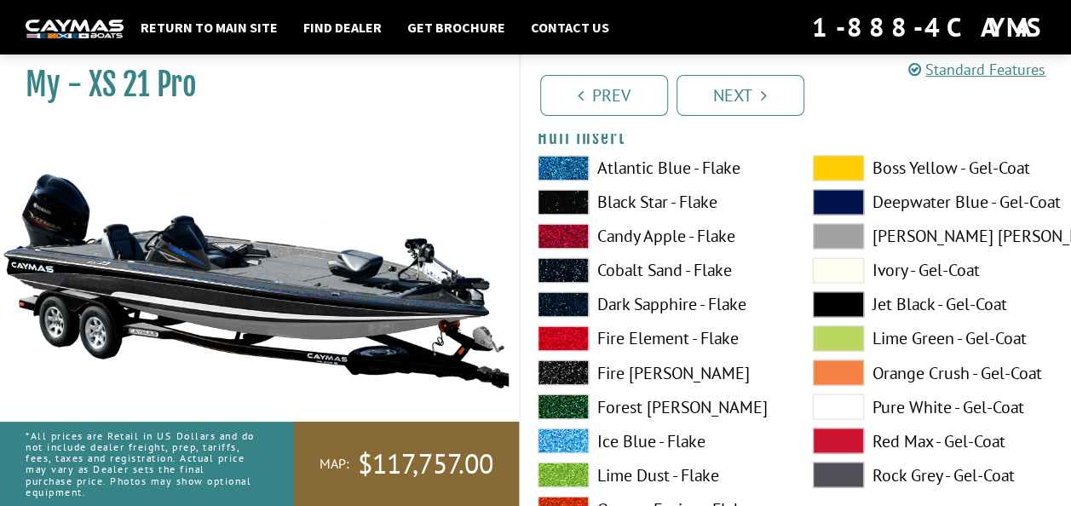
click at [844, 401] on span at bounding box center [838, 407] width 51 height 26
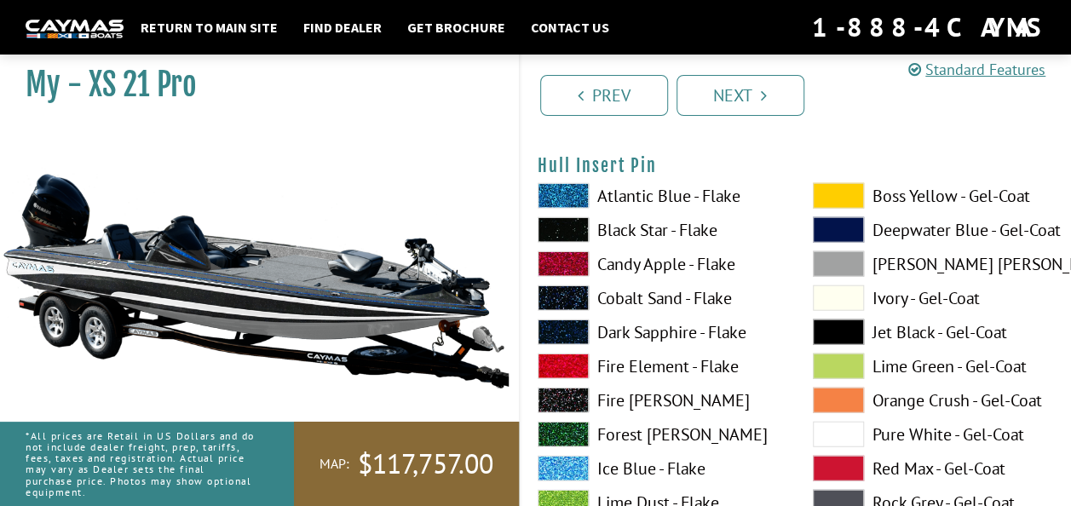
scroll to position [8436, 0]
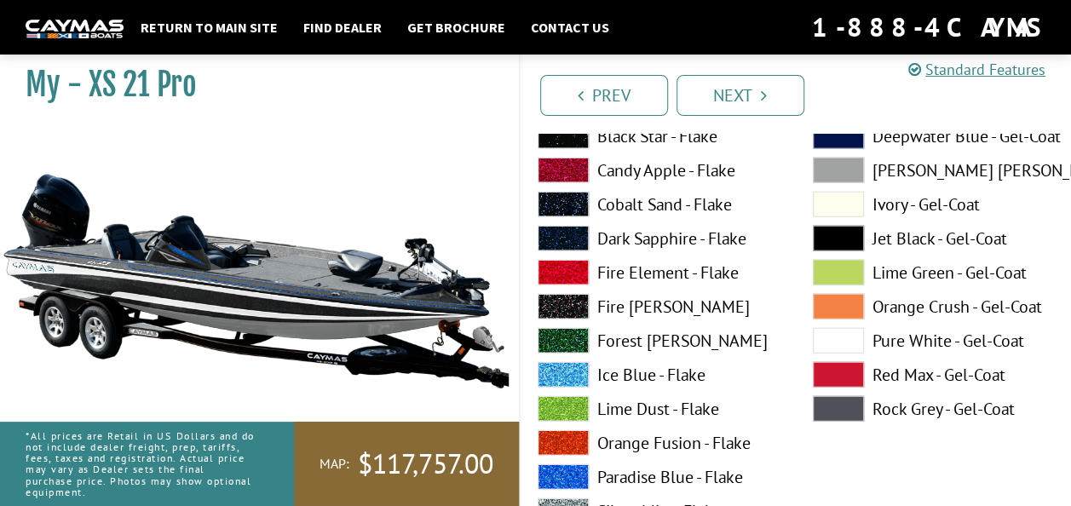
click at [837, 336] on span at bounding box center [838, 341] width 51 height 26
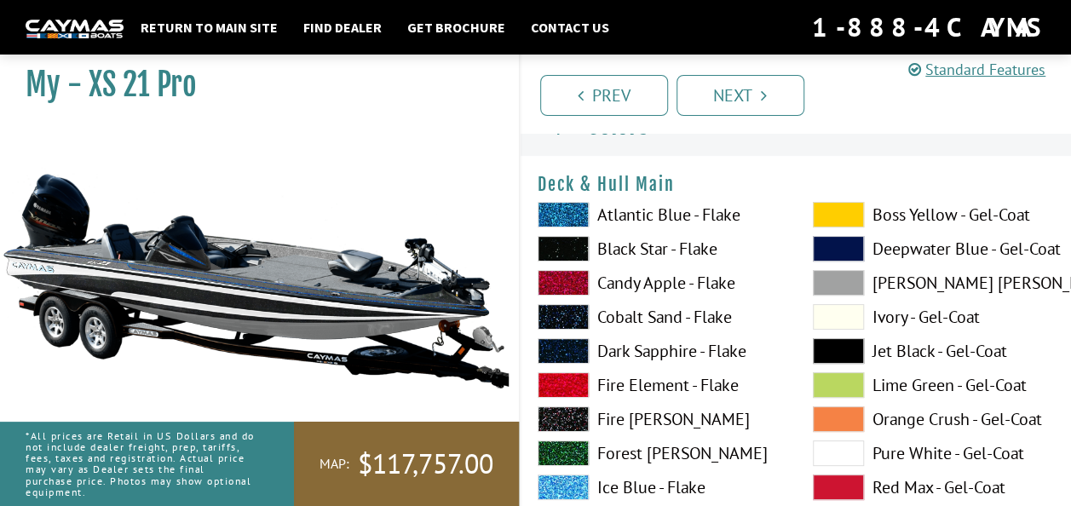
scroll to position [0, 0]
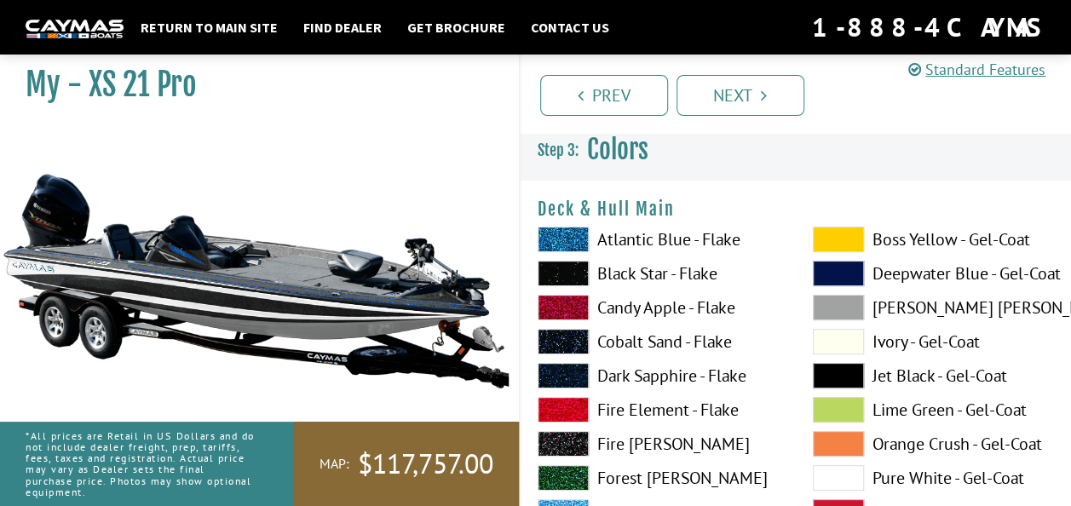
click at [850, 475] on span at bounding box center [838, 478] width 51 height 26
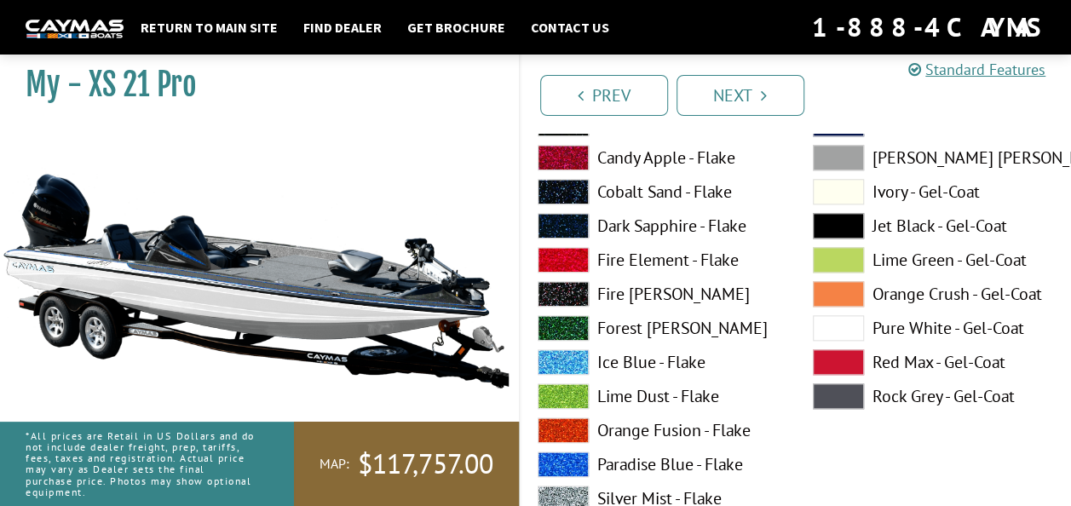
scroll to position [852, 0]
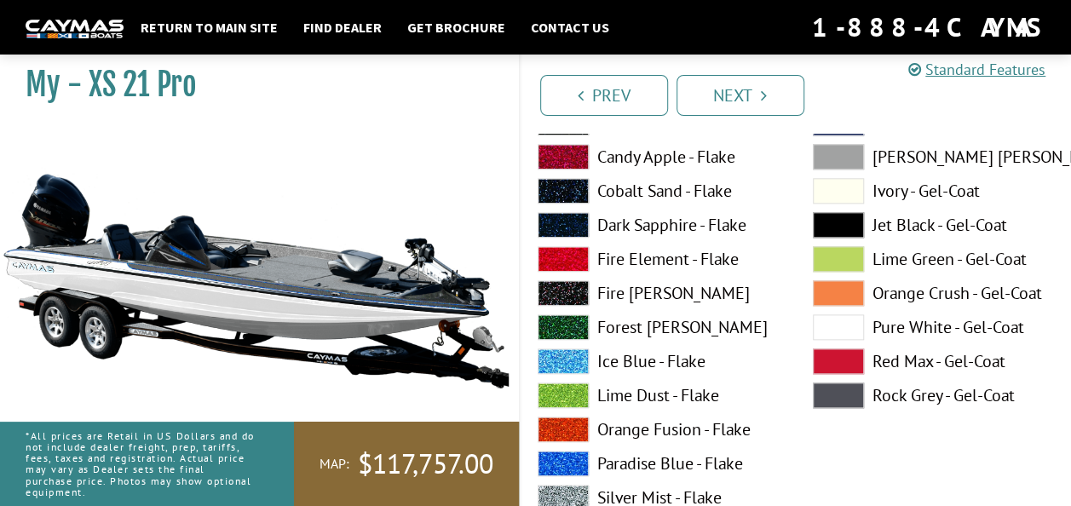
click at [823, 328] on span at bounding box center [838, 327] width 51 height 26
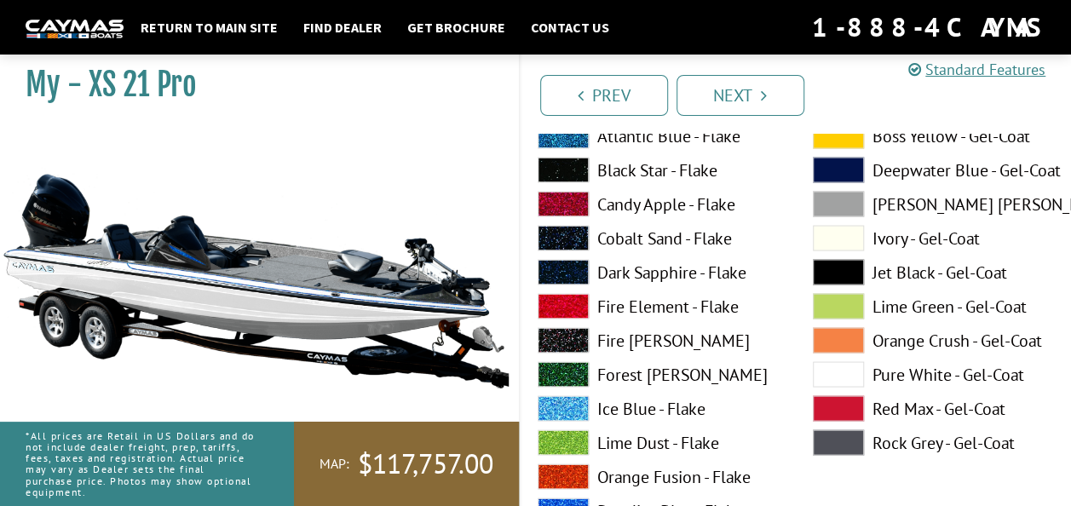
scroll to position [1534, 0]
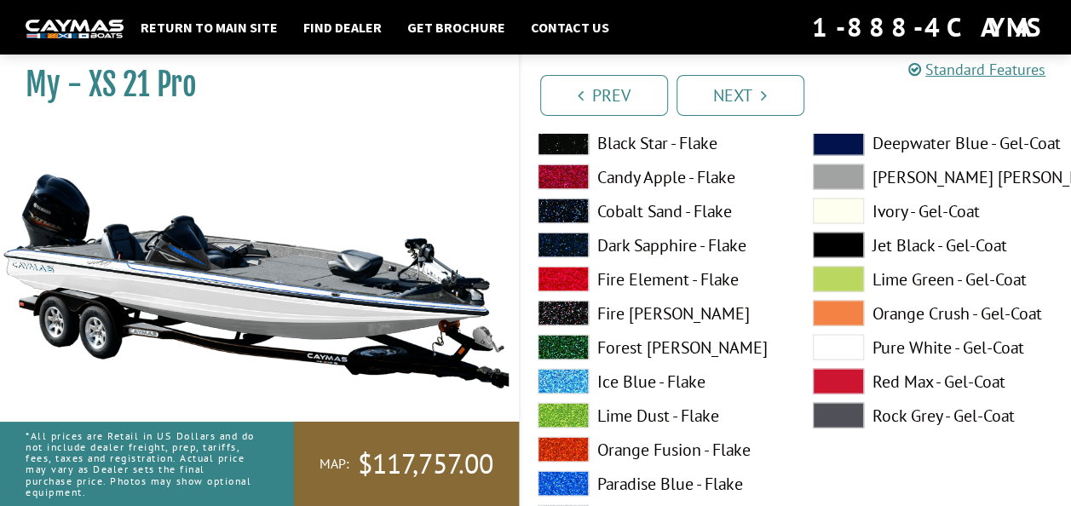
click at [847, 343] on span at bounding box center [838, 347] width 51 height 26
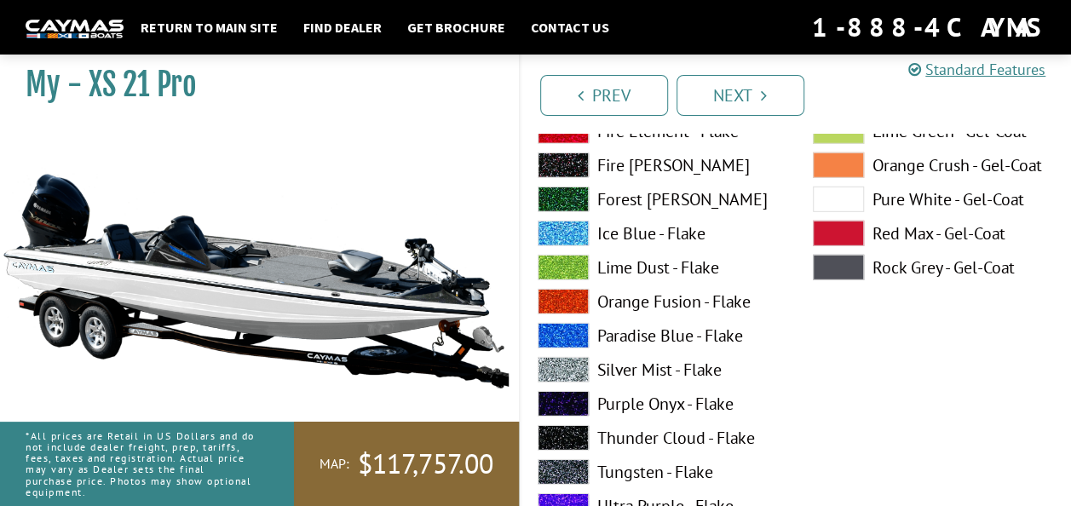
scroll to position [2386, 0]
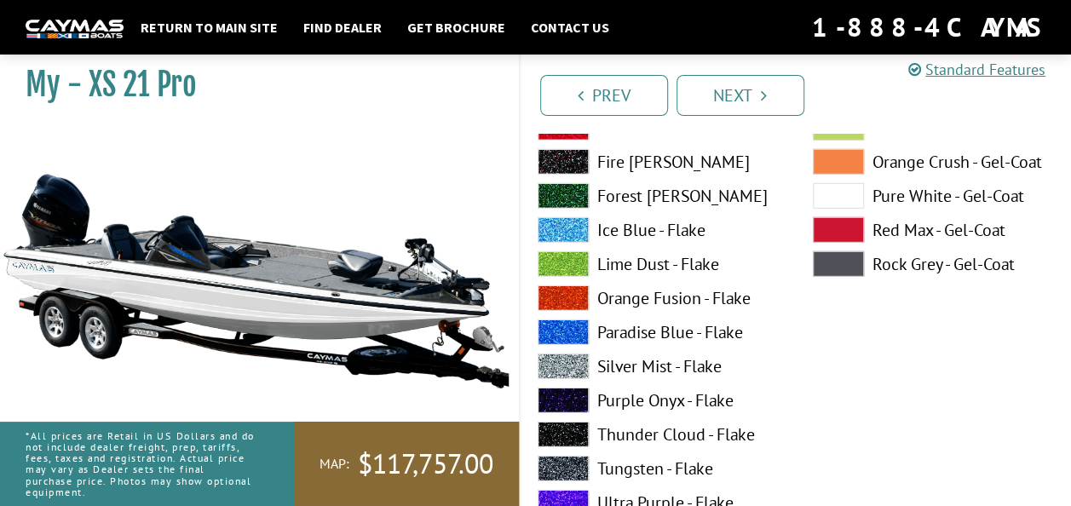
click at [833, 195] on span at bounding box center [838, 196] width 51 height 26
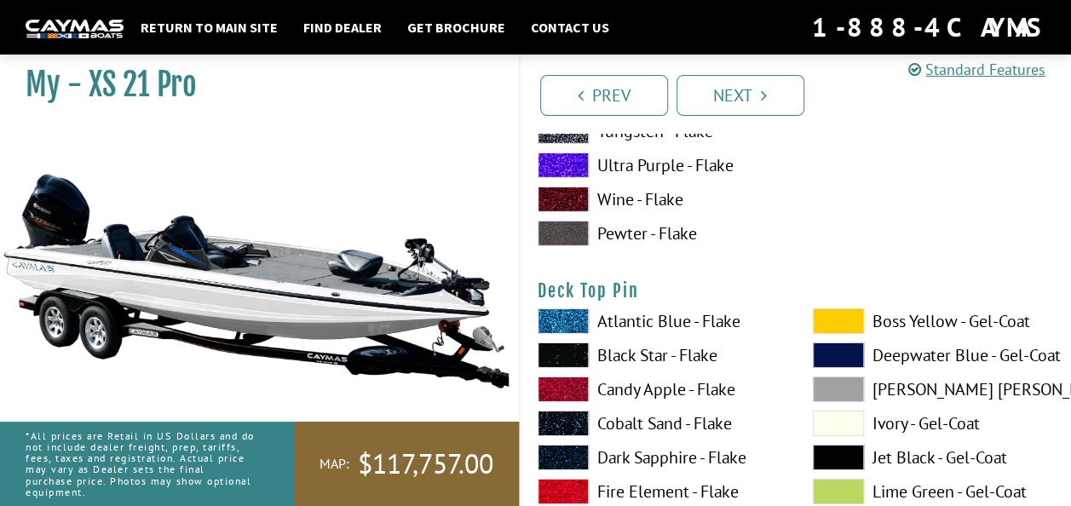
scroll to position [2897, 0]
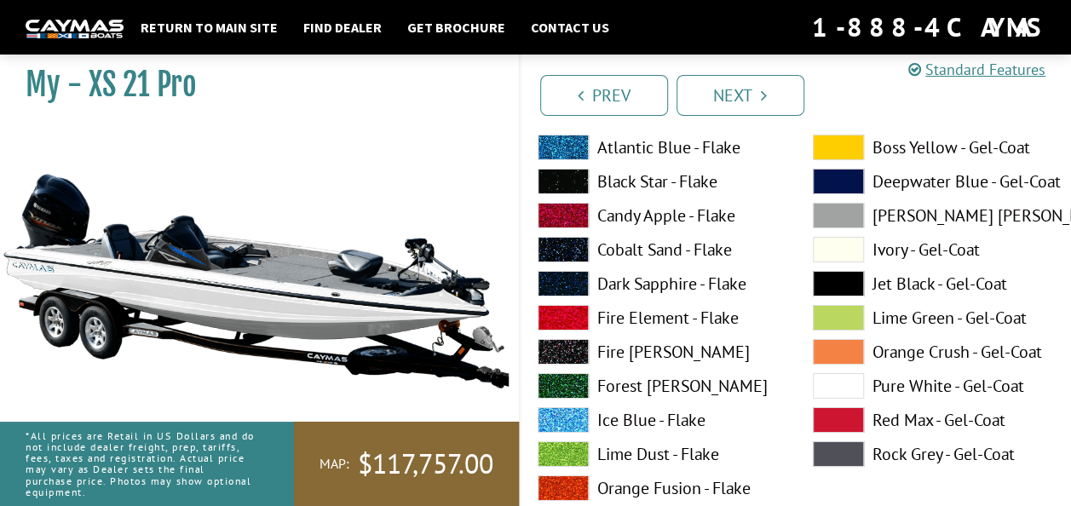
click at [842, 391] on span at bounding box center [838, 386] width 51 height 26
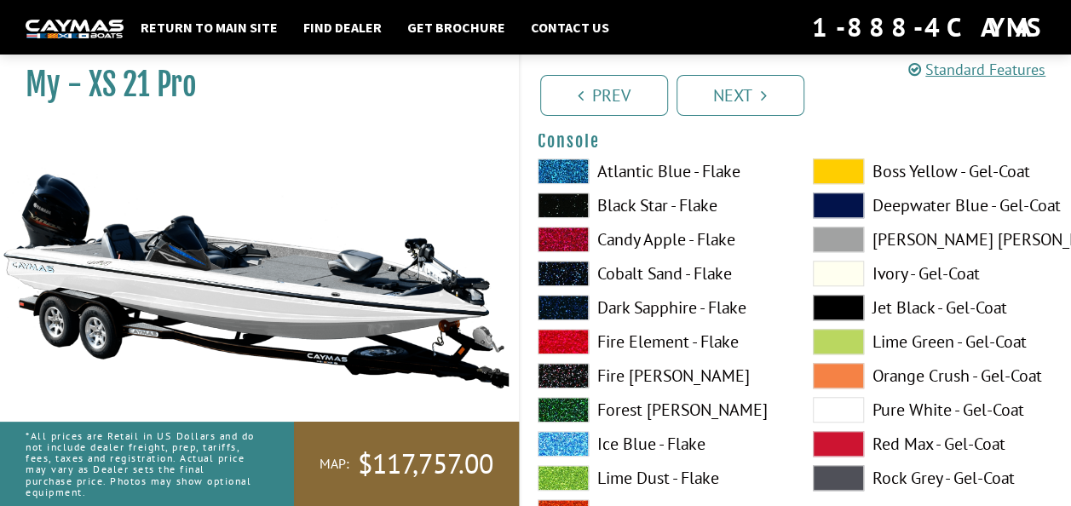
scroll to position [3835, 0]
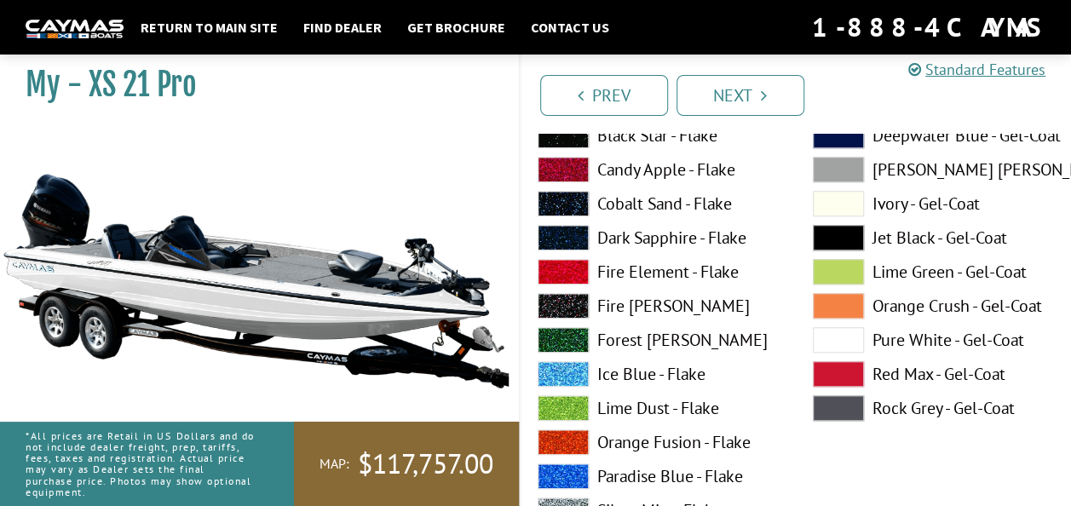
click at [846, 341] on span at bounding box center [838, 340] width 51 height 26
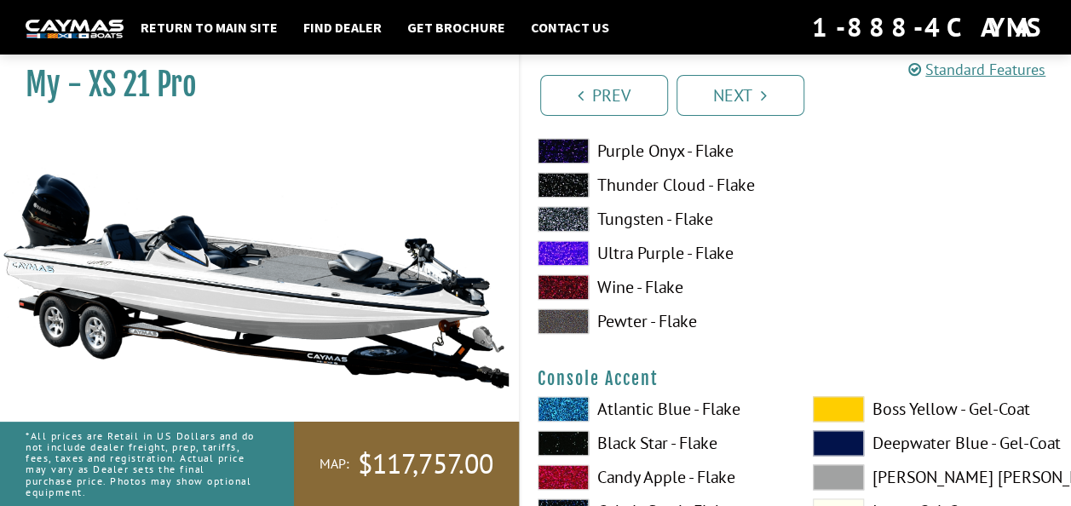
scroll to position [4431, 0]
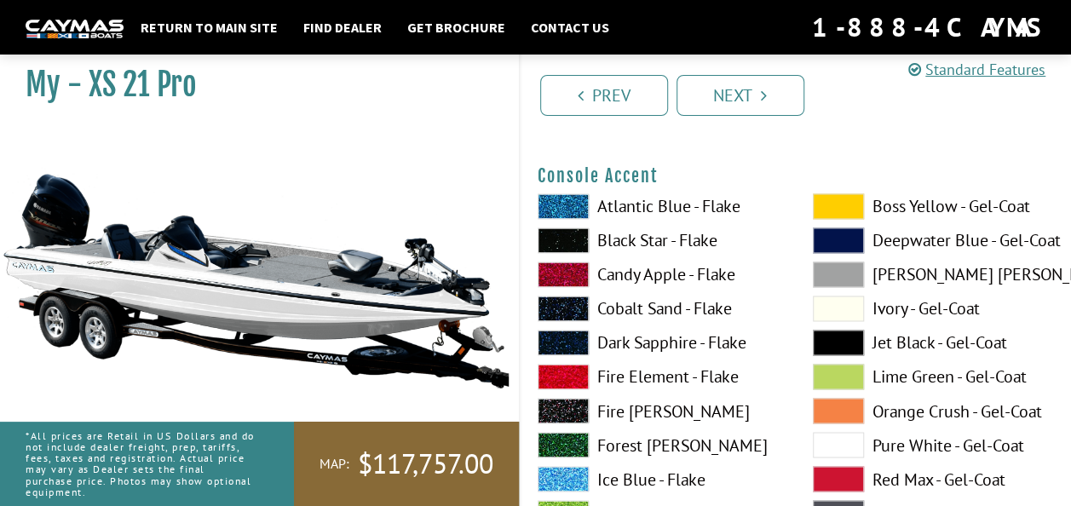
click at [844, 436] on span at bounding box center [838, 445] width 51 height 26
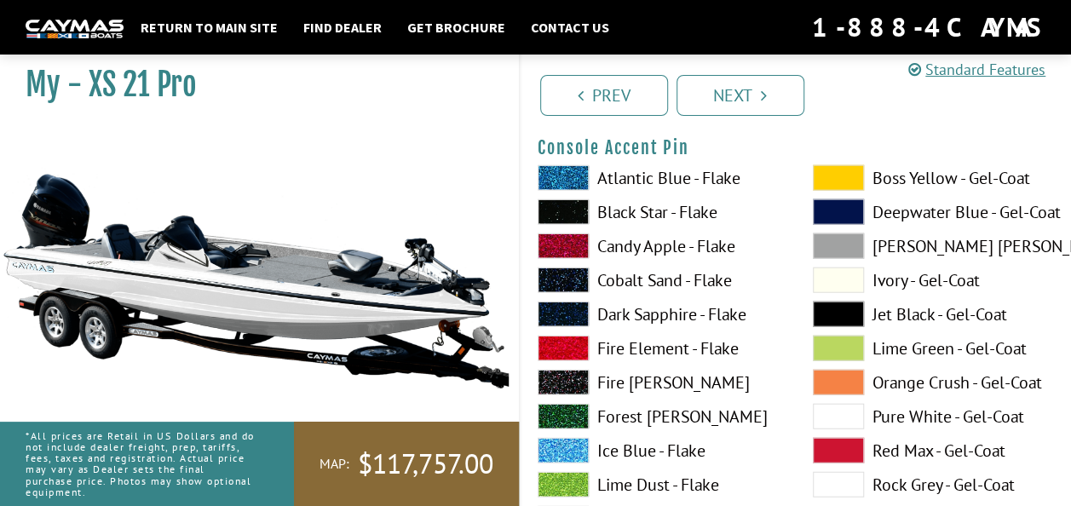
scroll to position [5198, 0]
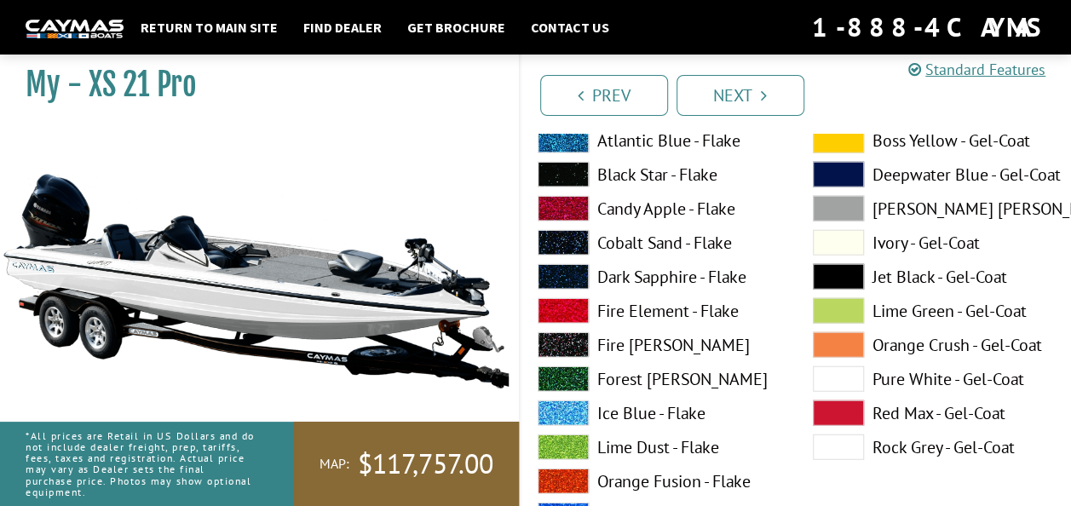
click at [845, 378] on span at bounding box center [838, 379] width 51 height 26
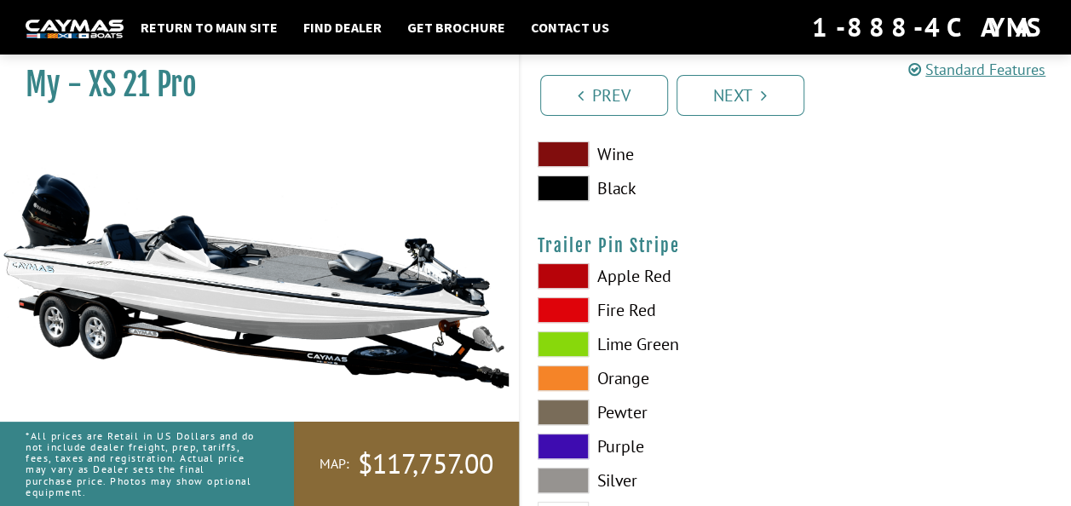
scroll to position [9873, 0]
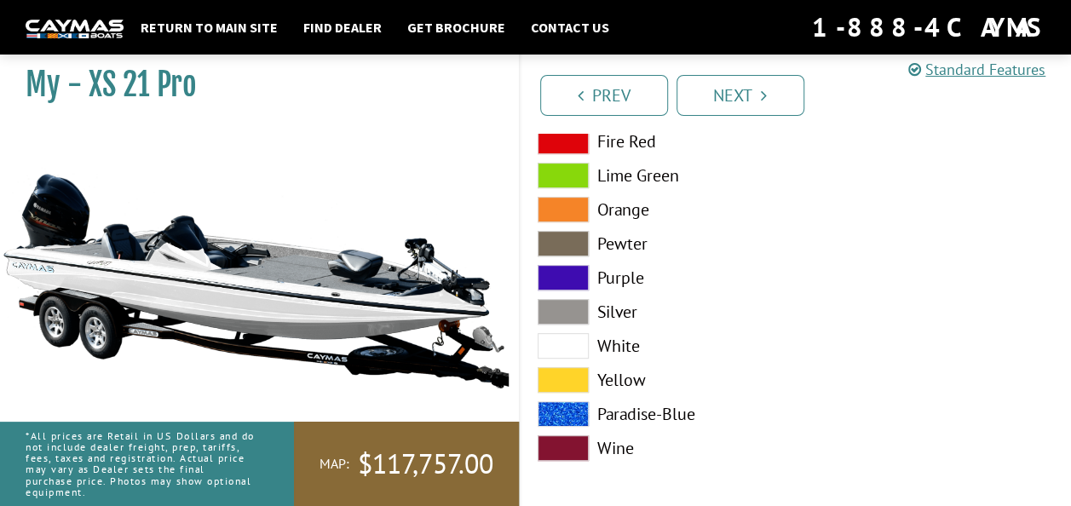
click at [563, 336] on span at bounding box center [563, 346] width 51 height 26
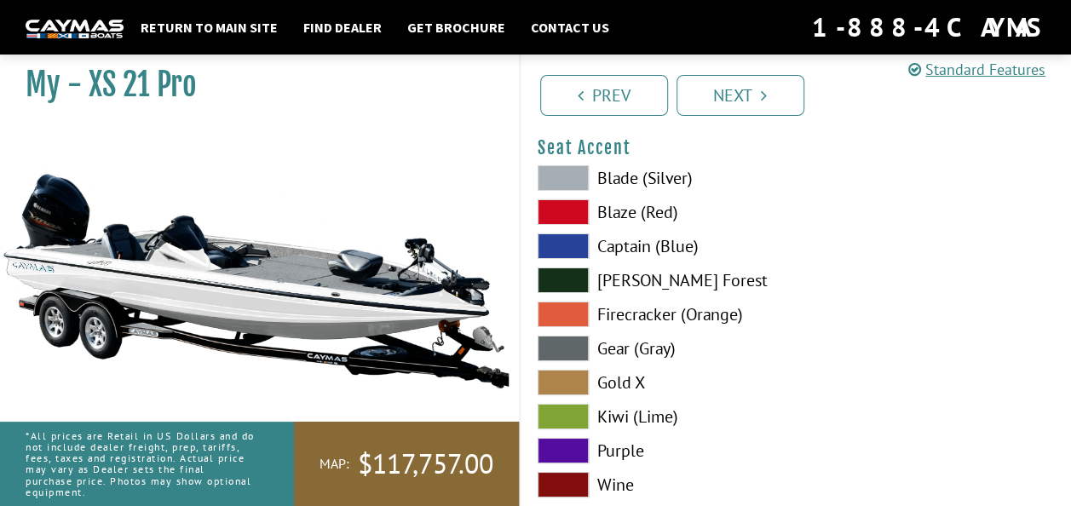
scroll to position [9532, 0]
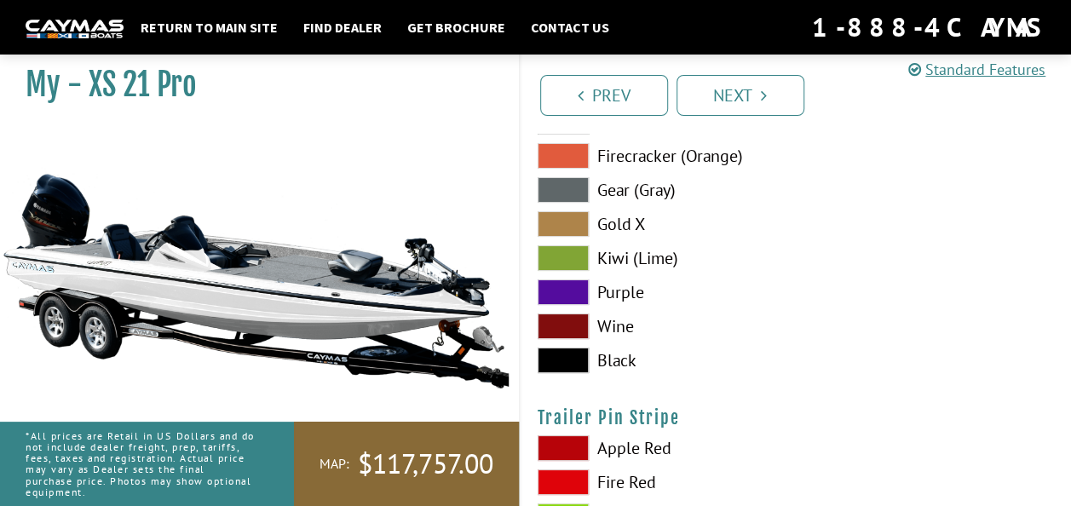
click at [566, 355] on span at bounding box center [563, 361] width 51 height 26
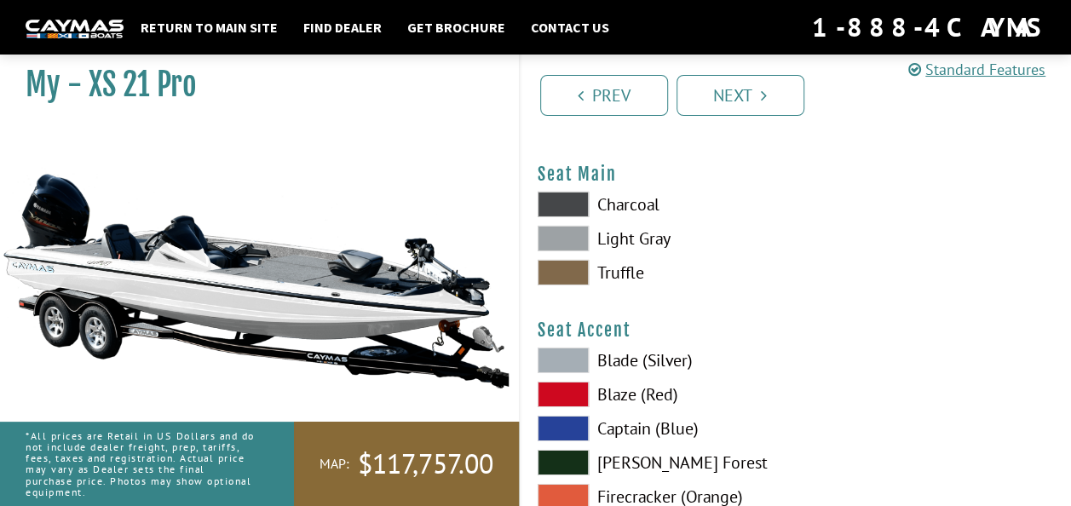
scroll to position [9106, 0]
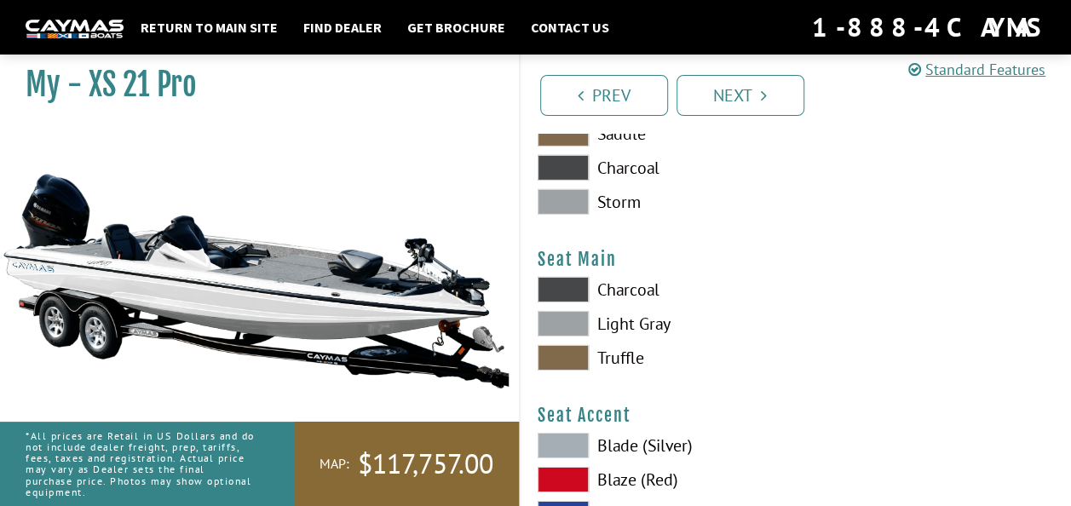
click at [566, 315] on span at bounding box center [563, 324] width 51 height 26
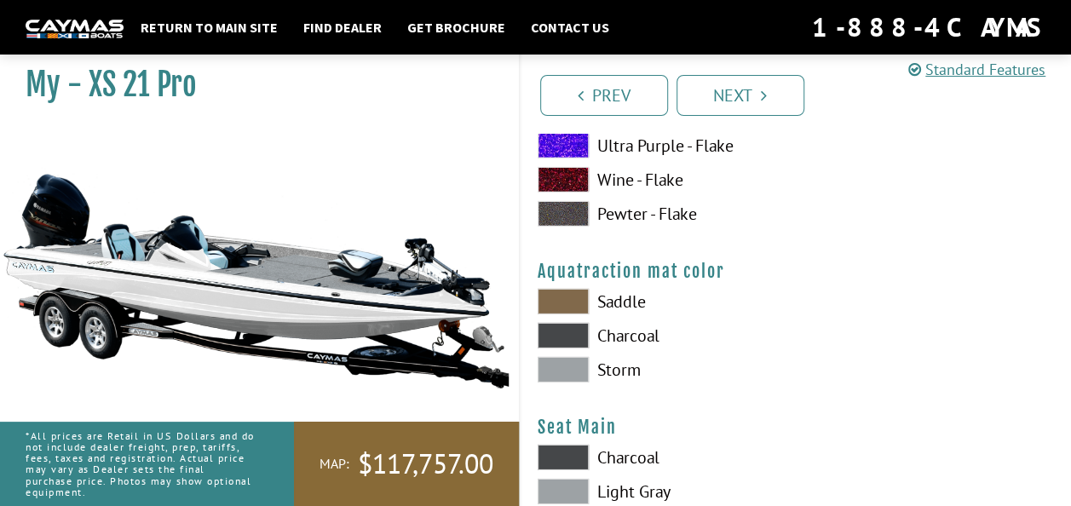
scroll to position [8936, 0]
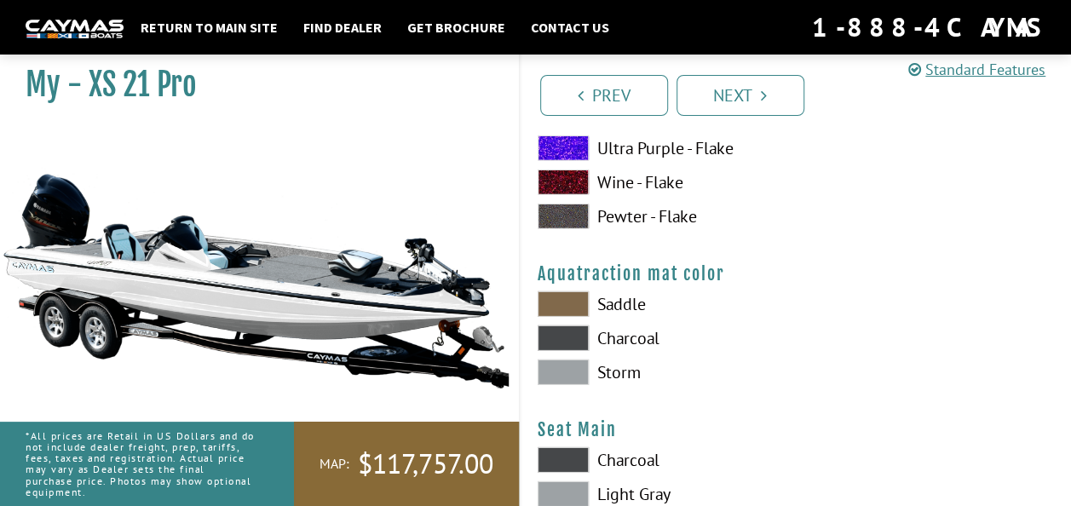
click at [574, 369] on span at bounding box center [563, 373] width 51 height 26
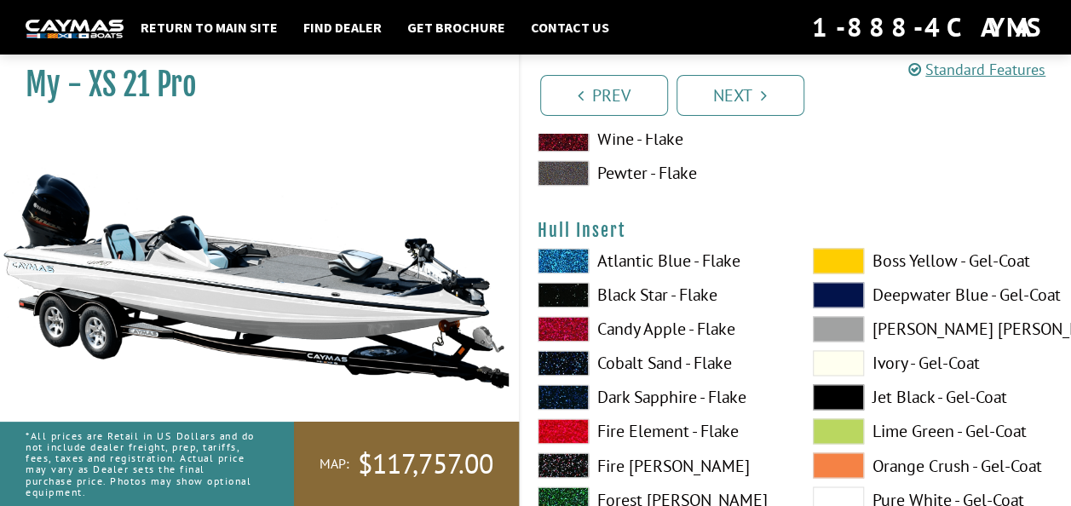
scroll to position [7572, 0]
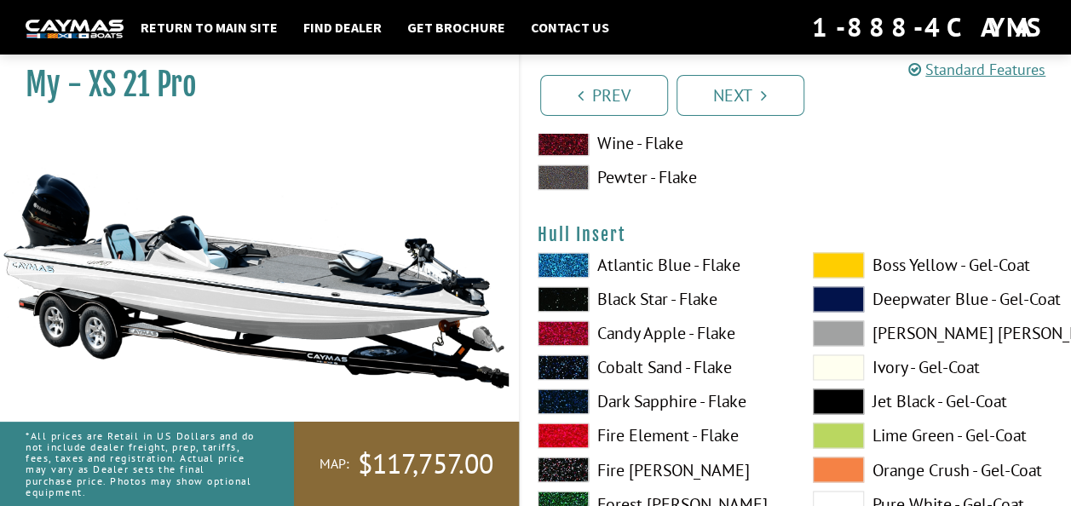
click at [832, 261] on span at bounding box center [838, 265] width 51 height 26
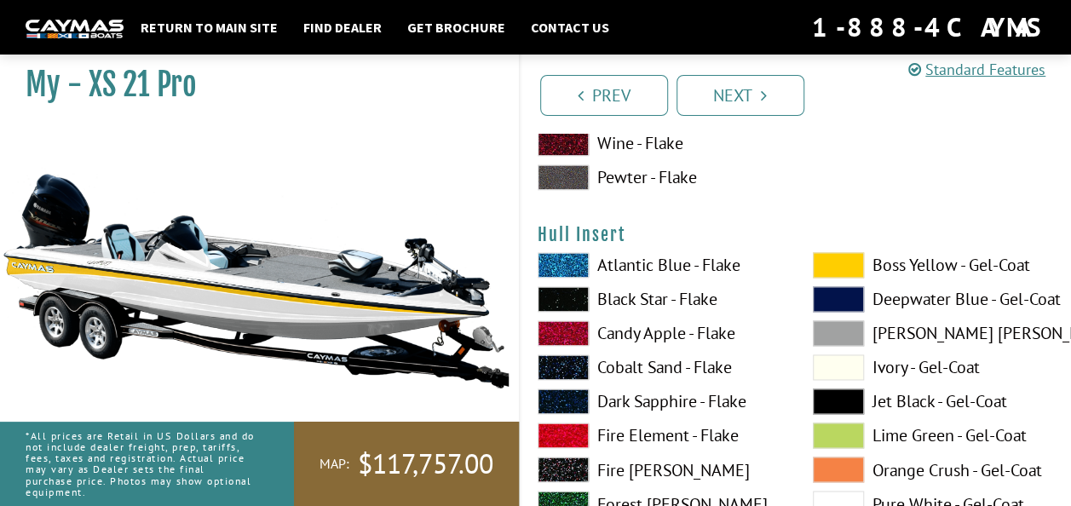
click at [850, 498] on span at bounding box center [838, 504] width 51 height 26
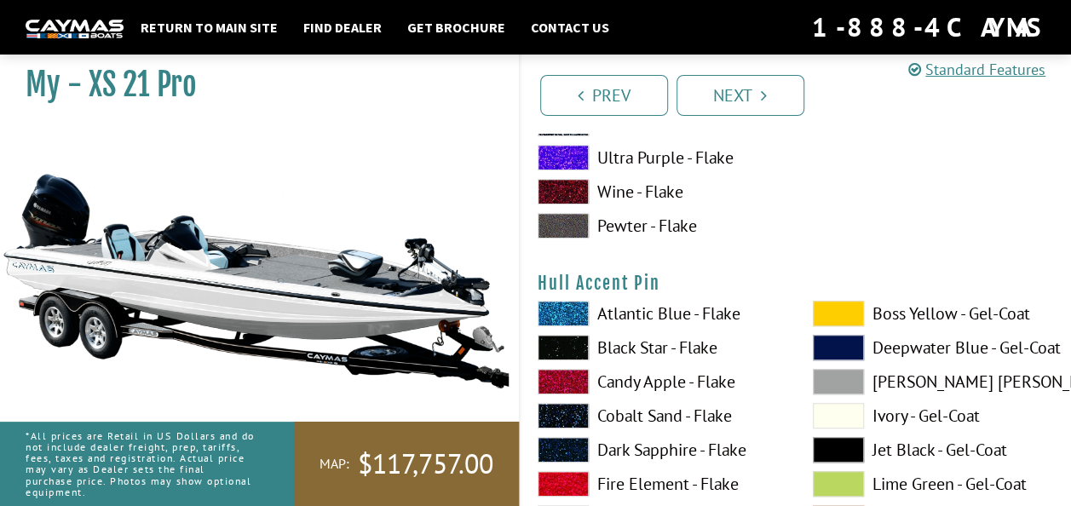
scroll to position [6805, 0]
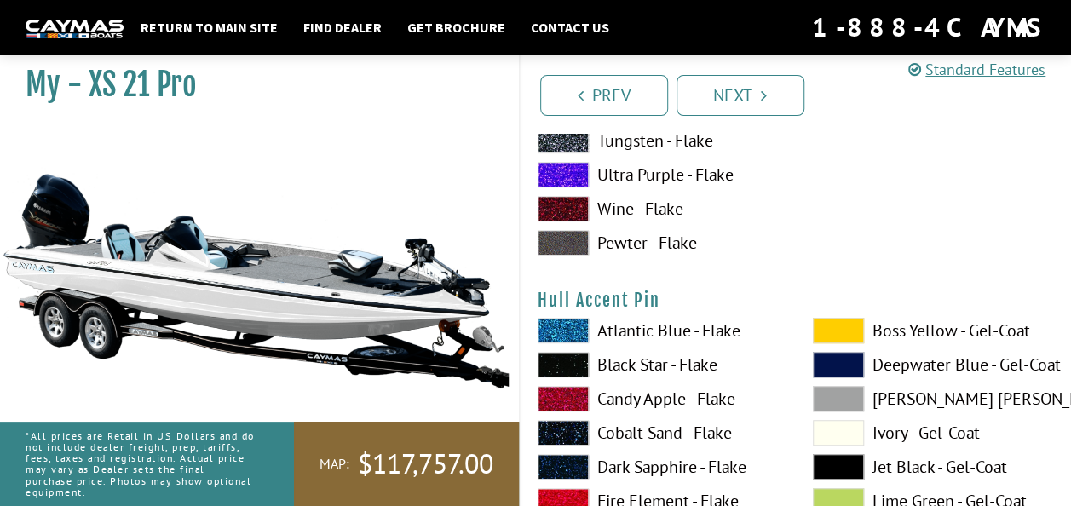
click at [568, 360] on span at bounding box center [563, 365] width 51 height 26
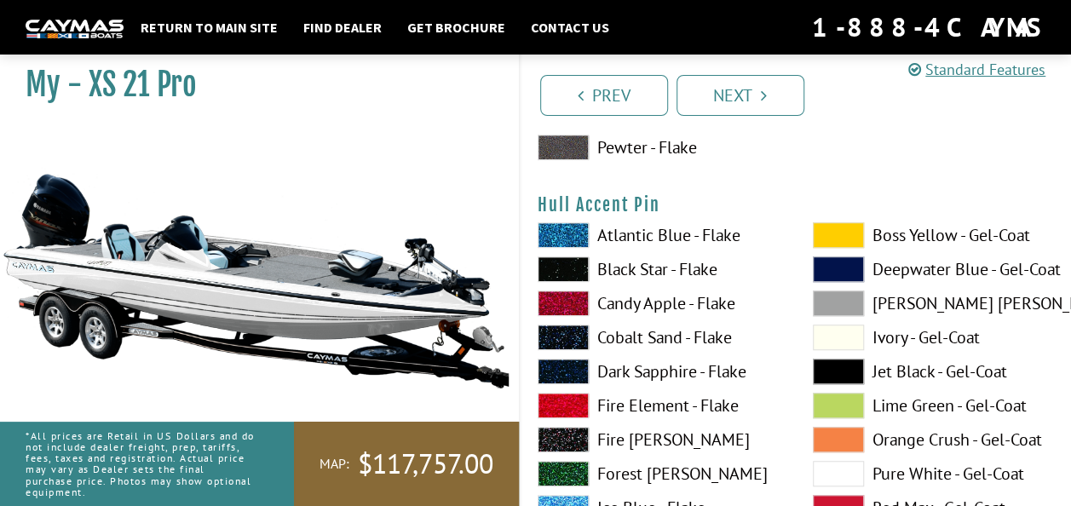
scroll to position [7061, 0]
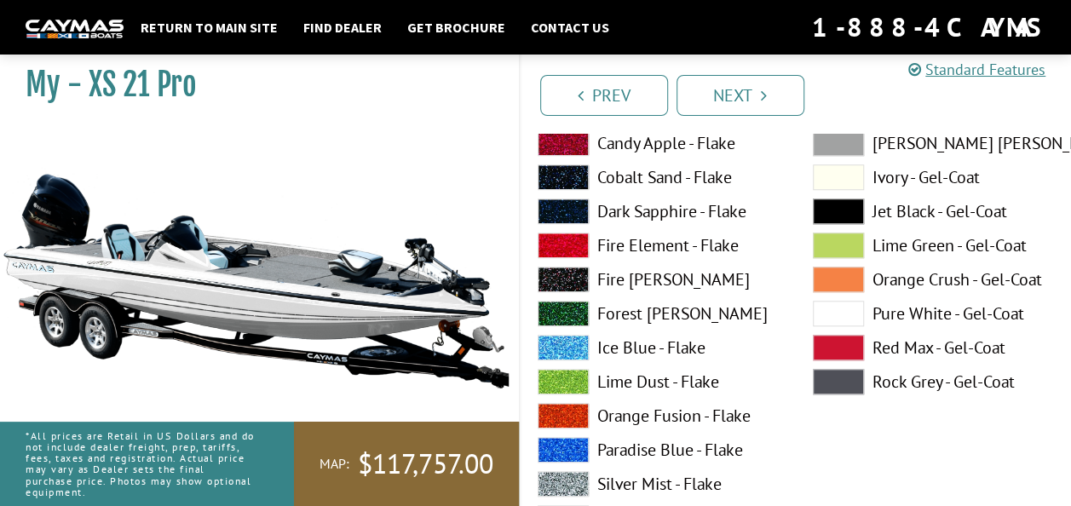
click at [845, 312] on span at bounding box center [838, 314] width 51 height 26
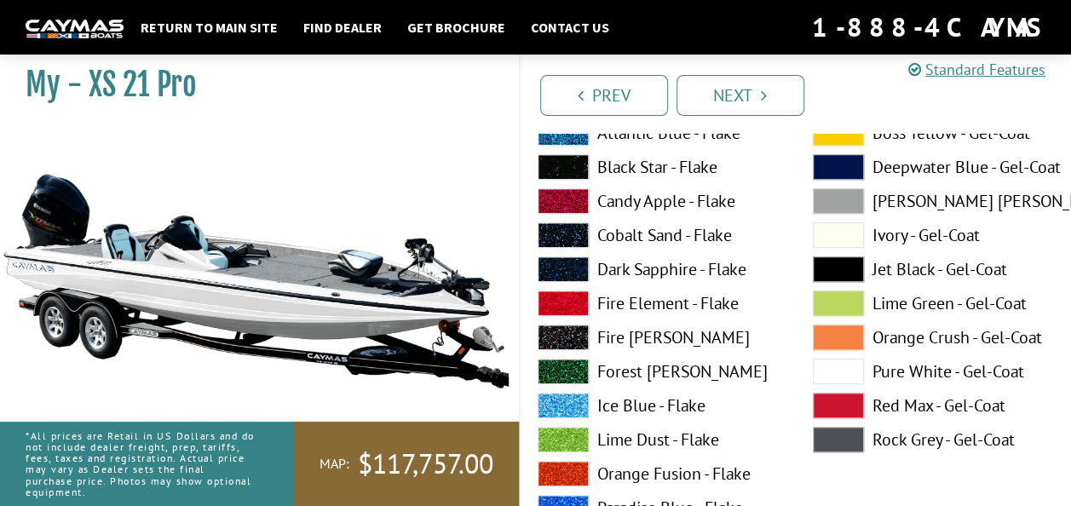
scroll to position [6890, 0]
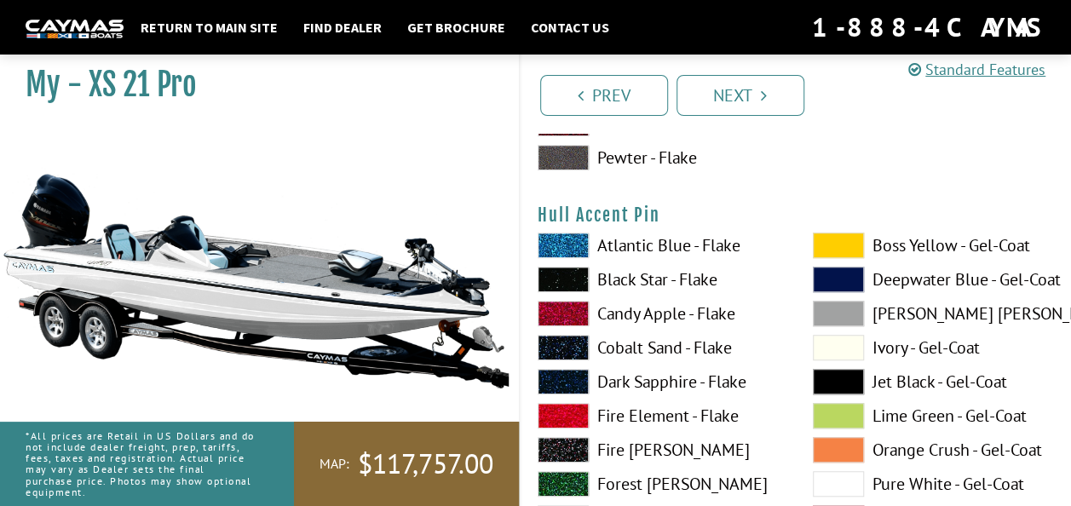
click at [565, 274] on span at bounding box center [563, 280] width 51 height 26
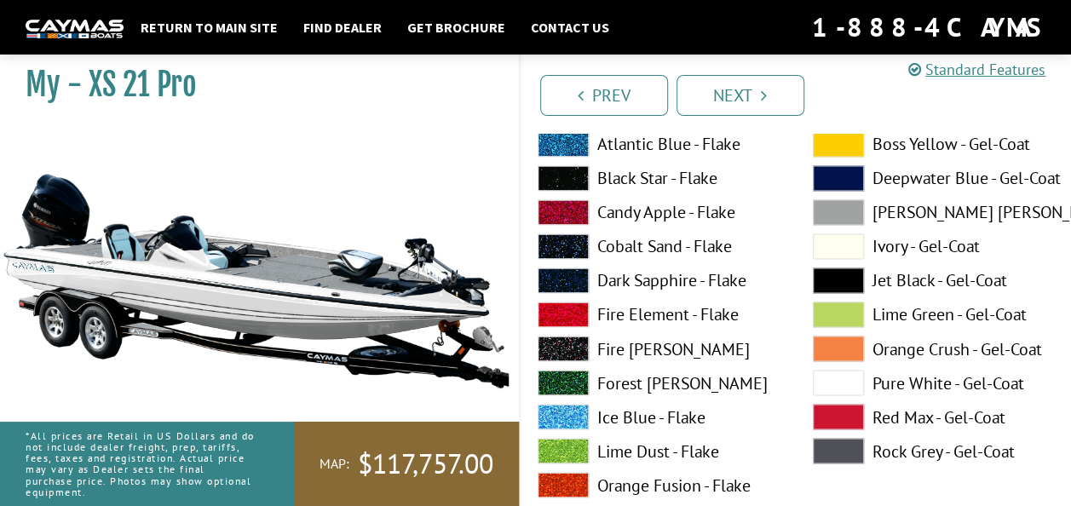
scroll to position [7487, 0]
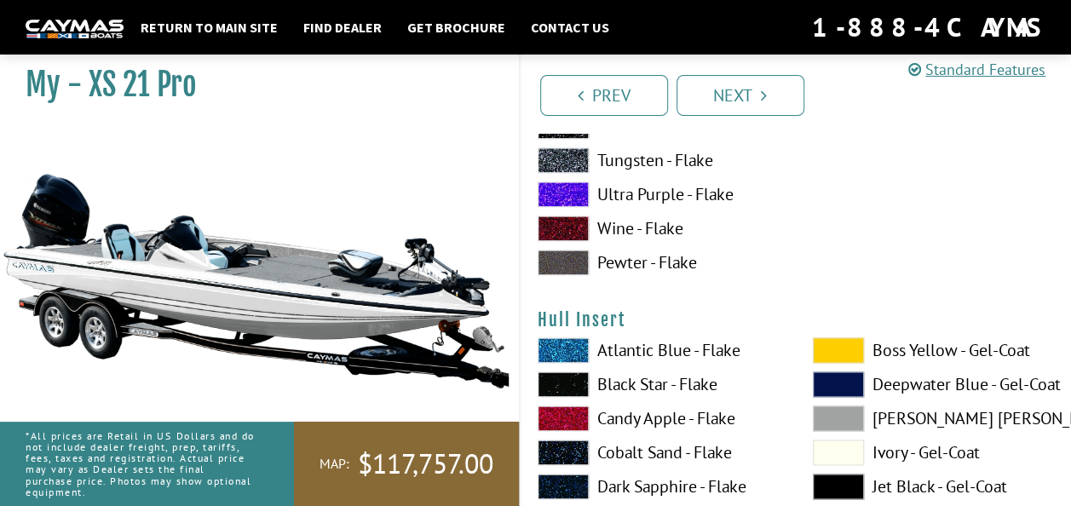
click at [562, 377] on span at bounding box center [563, 385] width 51 height 26
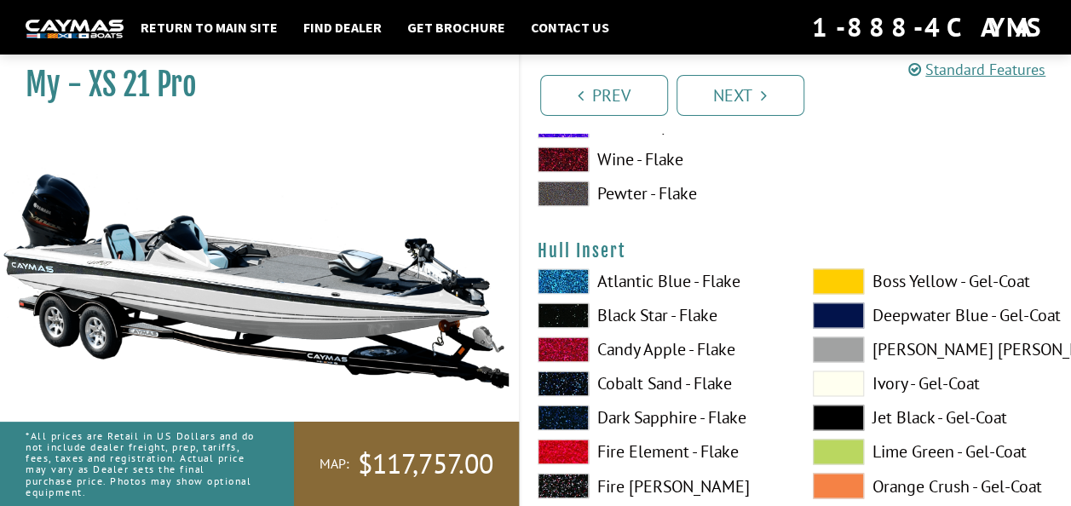
scroll to position [7828, 0]
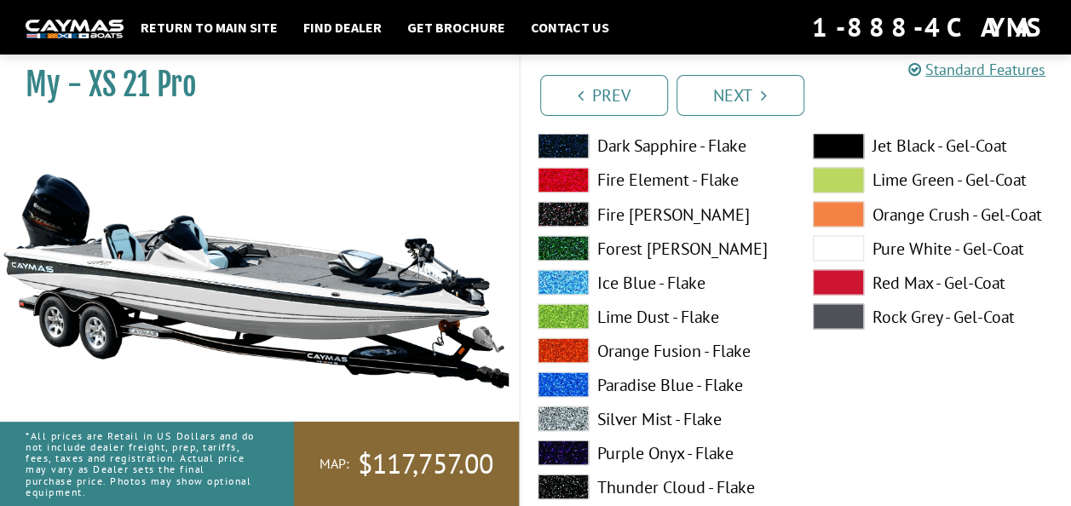
click at [835, 247] on span at bounding box center [838, 248] width 51 height 26
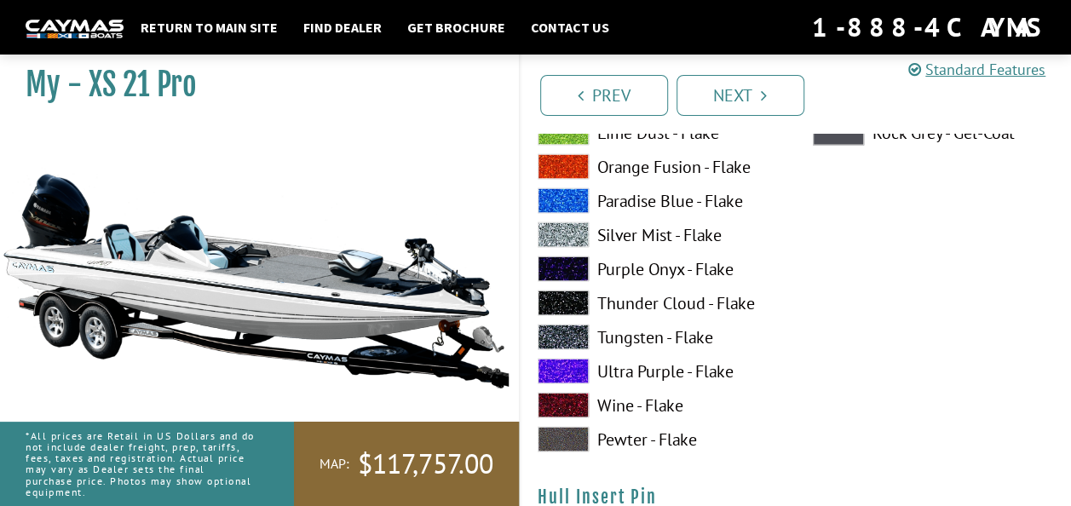
scroll to position [8254, 0]
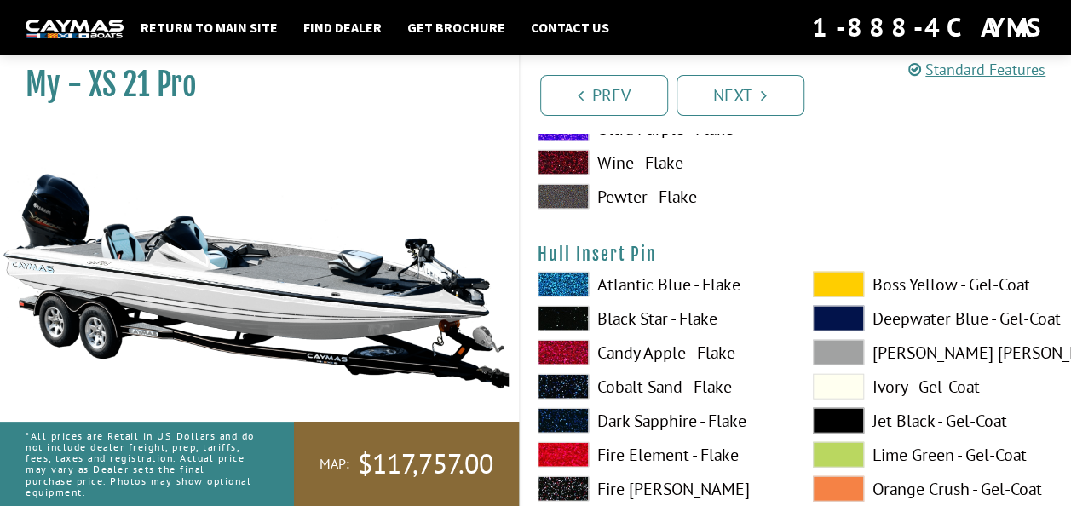
click at [573, 319] on span at bounding box center [563, 319] width 51 height 26
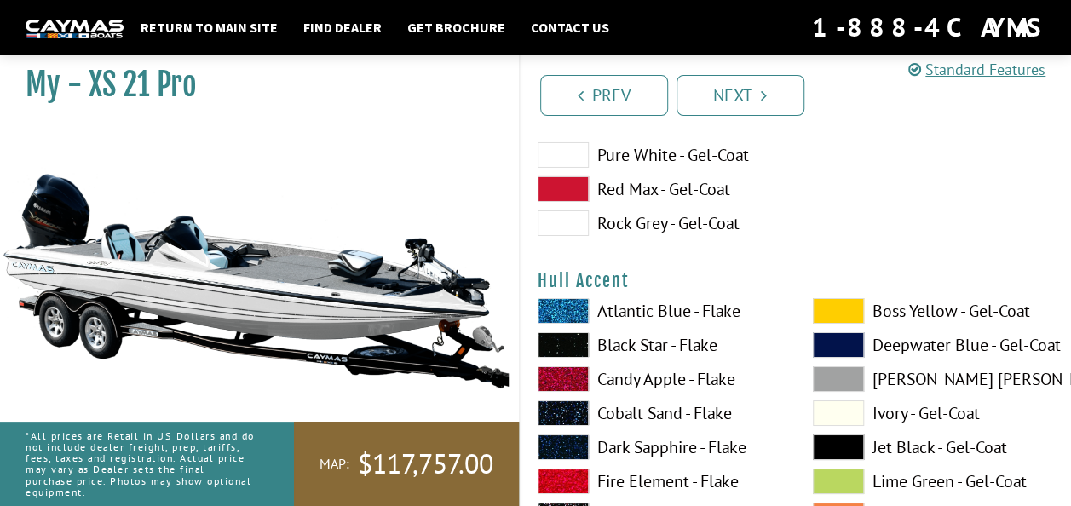
scroll to position [6209, 0]
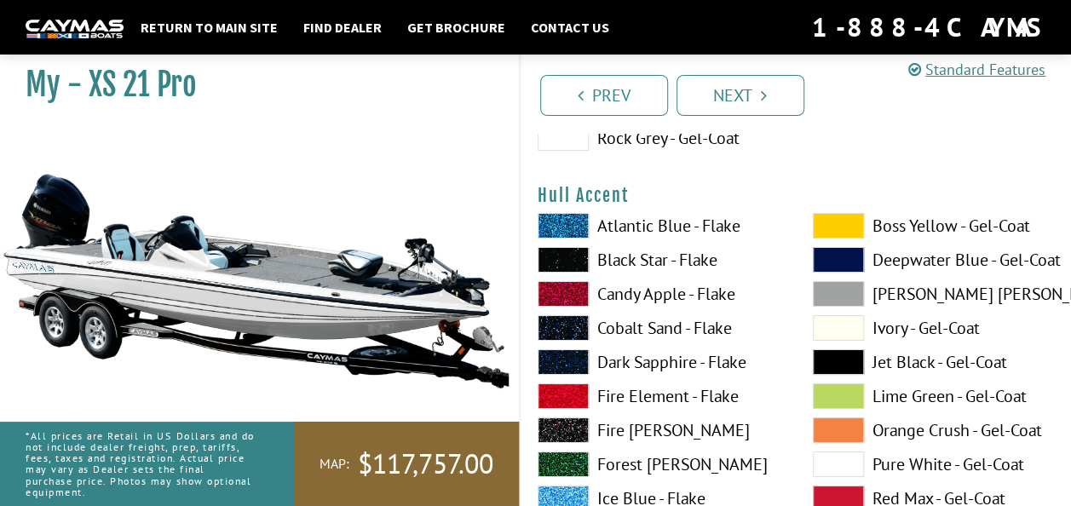
click at [559, 256] on span at bounding box center [563, 260] width 51 height 26
click at [847, 458] on span at bounding box center [838, 465] width 51 height 26
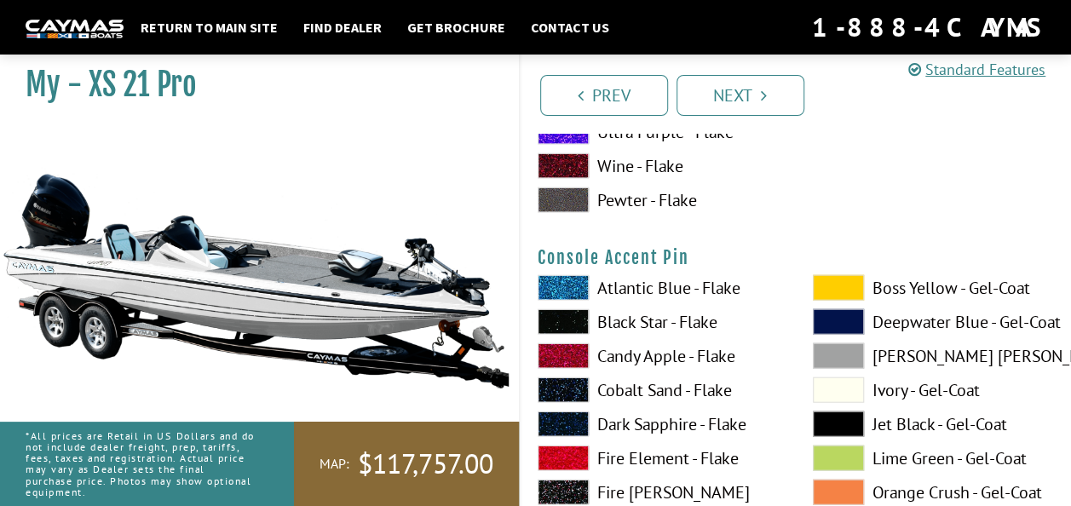
scroll to position [5186, 0]
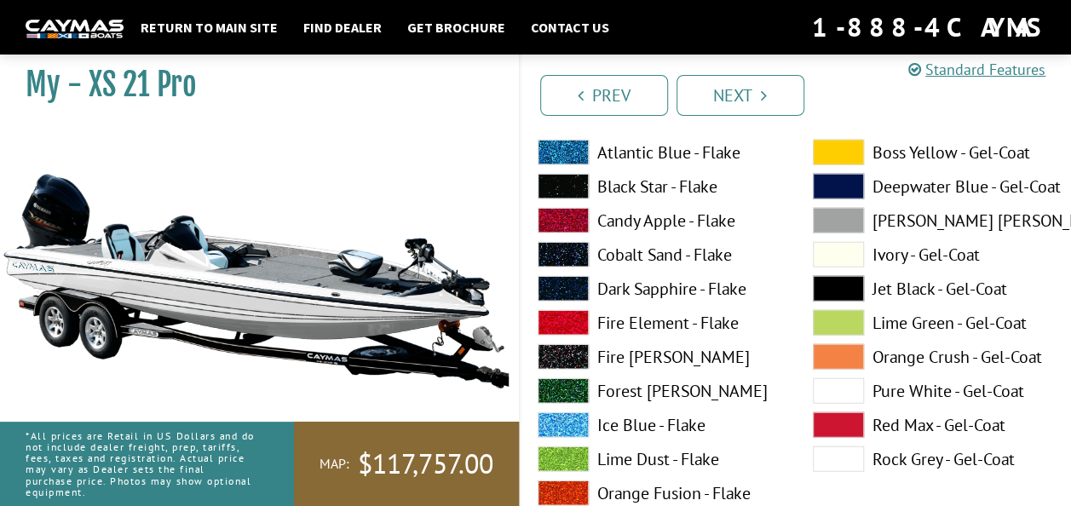
click at [550, 180] on span at bounding box center [563, 187] width 51 height 26
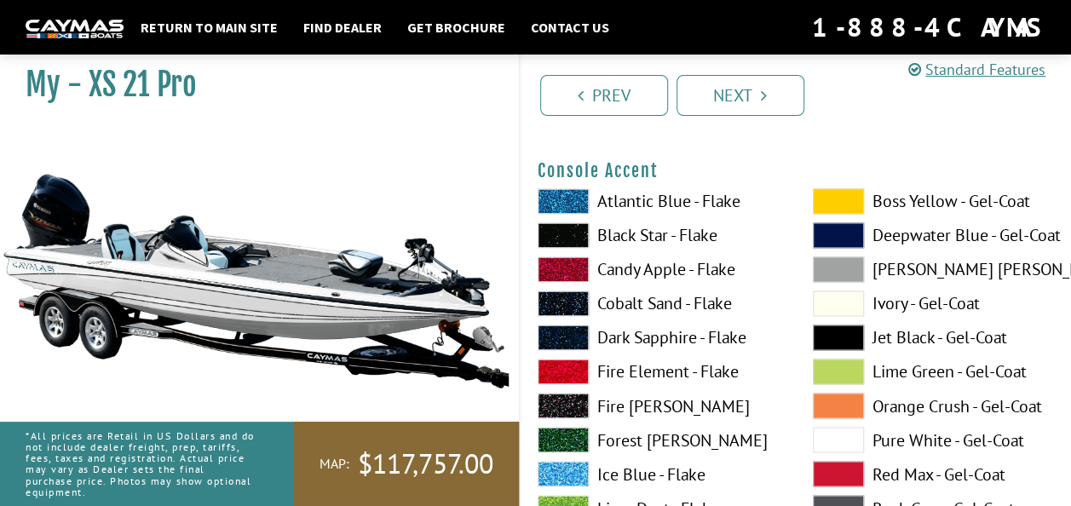
scroll to position [4419, 0]
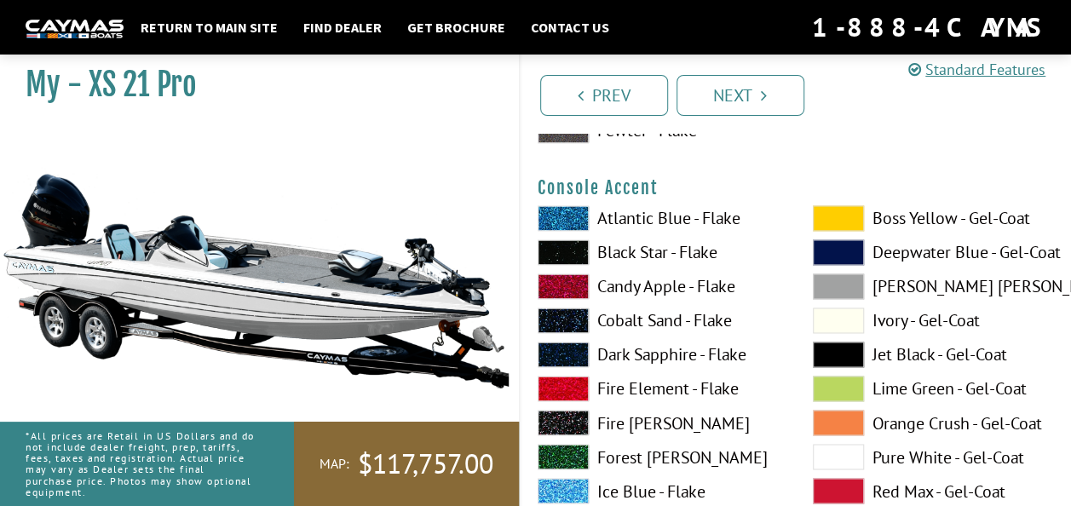
click at [569, 252] on span at bounding box center [563, 252] width 51 height 26
click at [844, 452] on span at bounding box center [838, 457] width 51 height 26
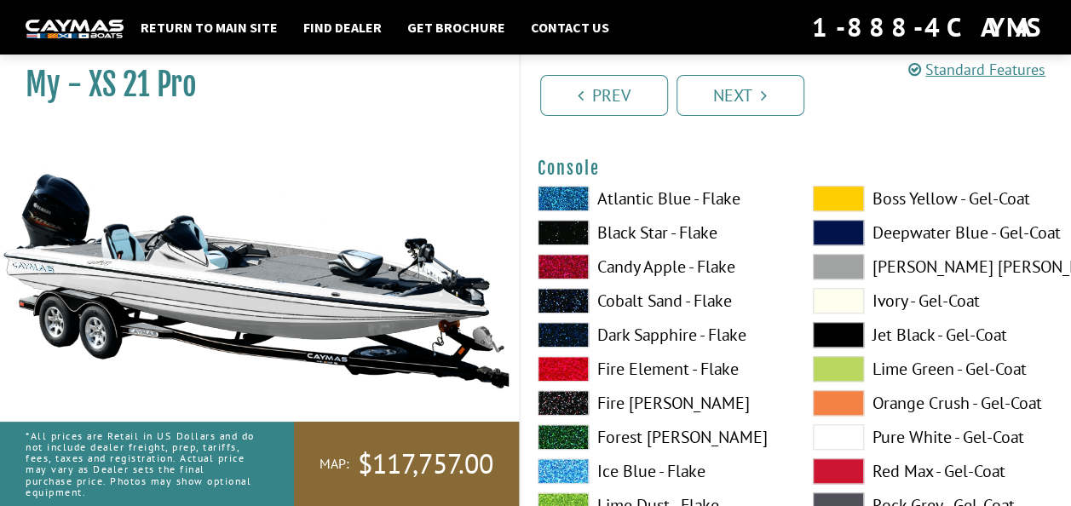
scroll to position [3652, 0]
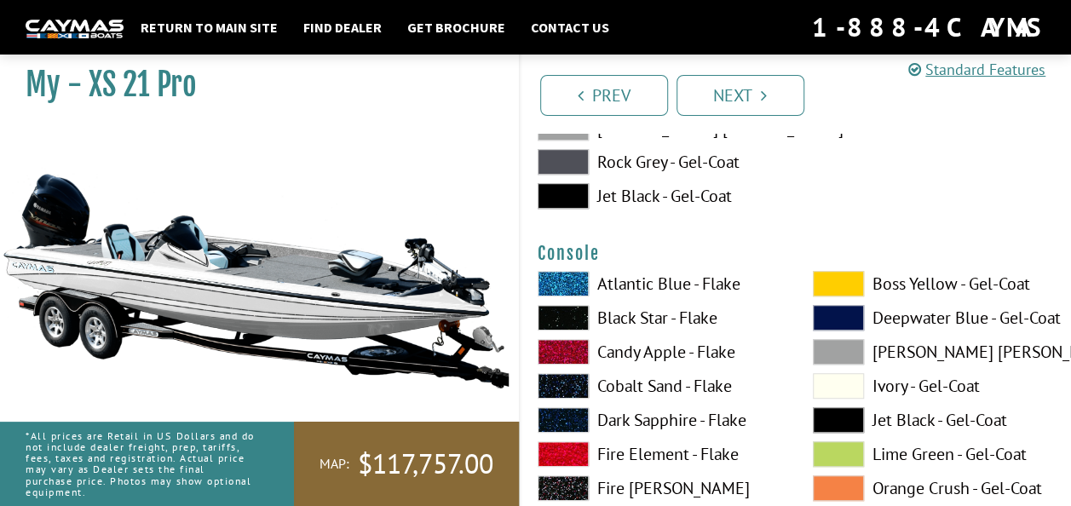
click at [573, 310] on span at bounding box center [563, 318] width 51 height 26
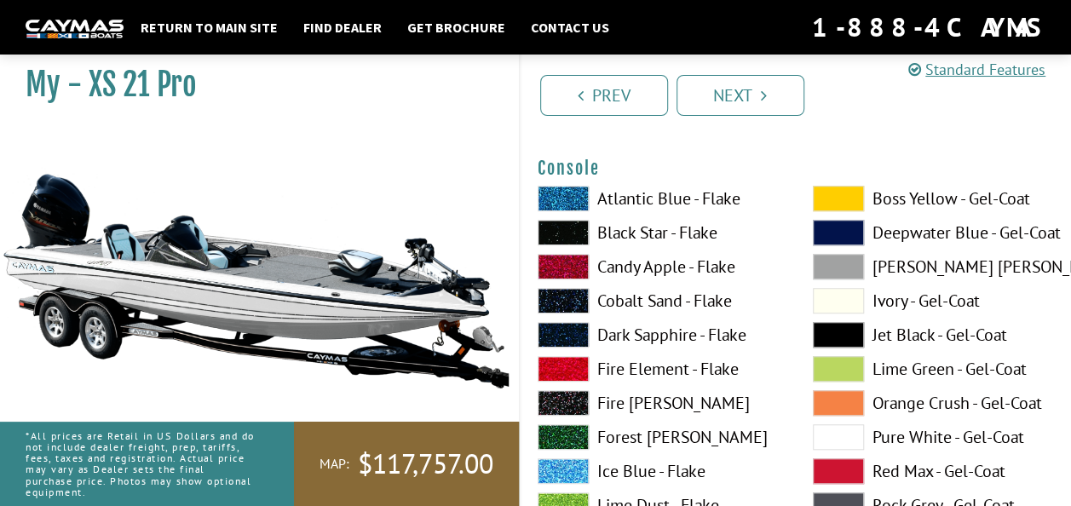
click at [844, 437] on span at bounding box center [838, 437] width 51 height 26
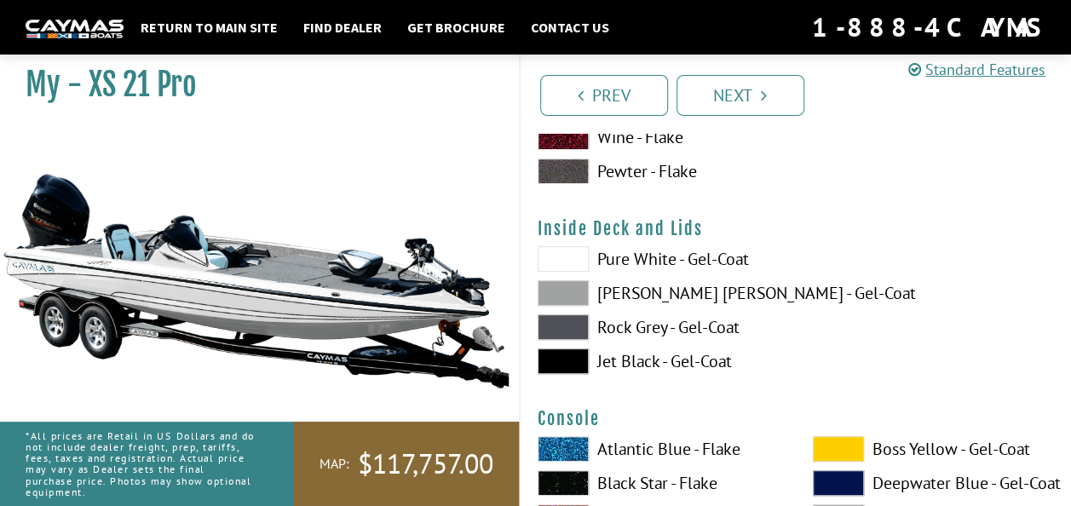
scroll to position [3397, 0]
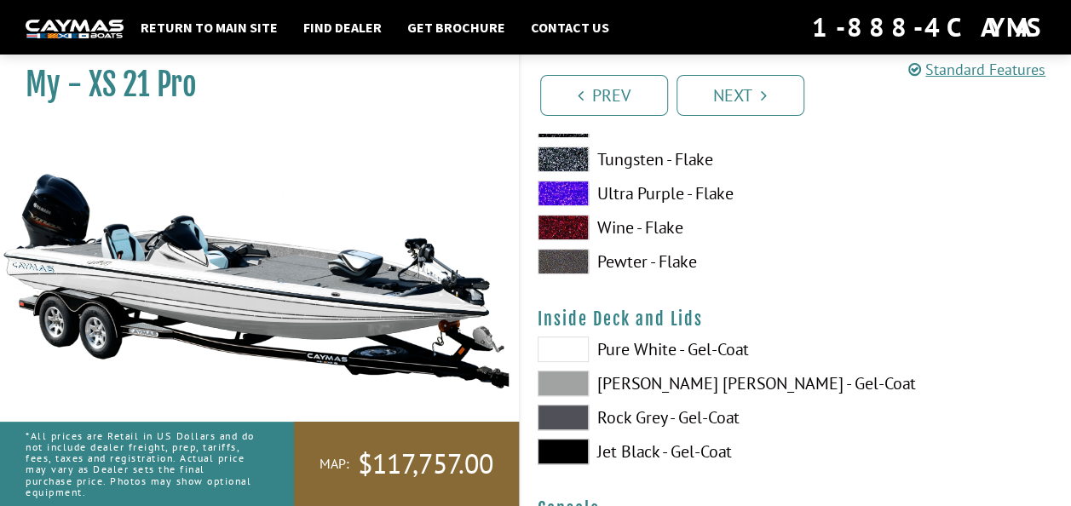
click at [571, 379] on span at bounding box center [563, 384] width 51 height 26
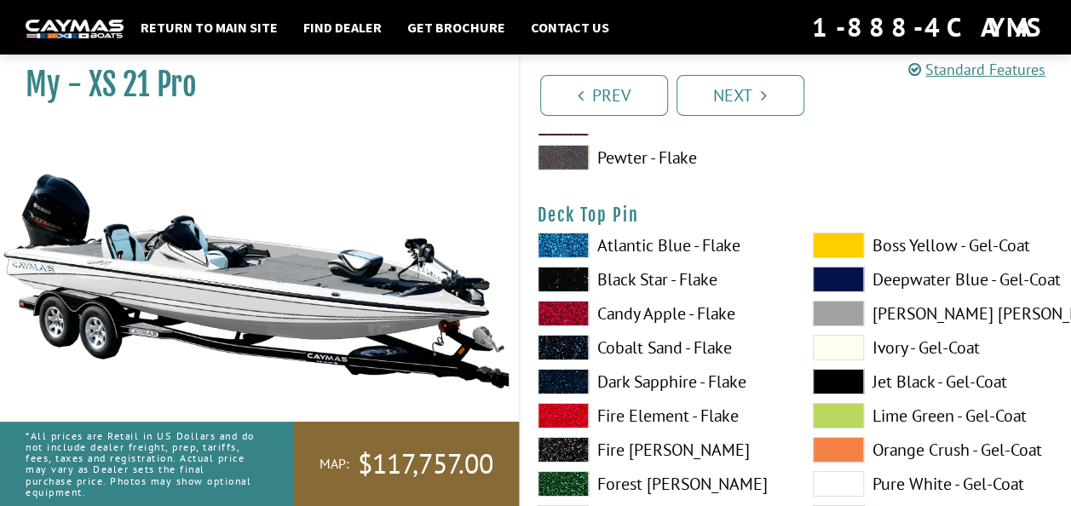
scroll to position [2715, 0]
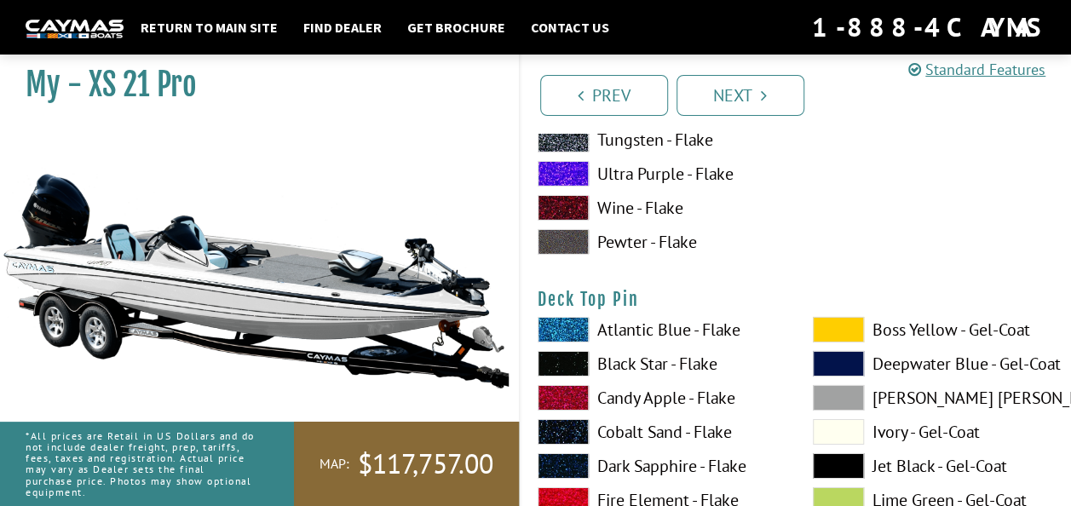
click at [566, 363] on span at bounding box center [563, 364] width 51 height 26
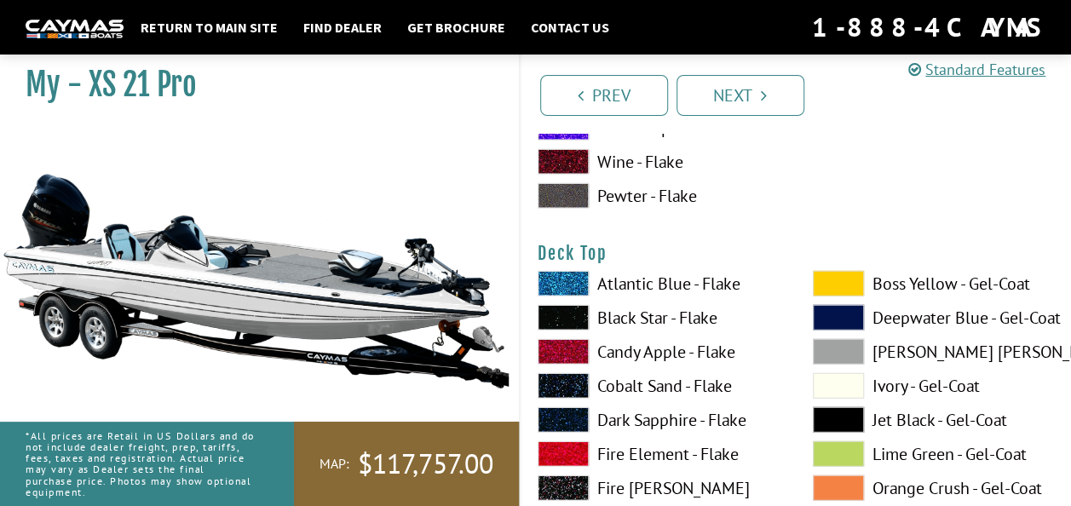
scroll to position [2033, 0]
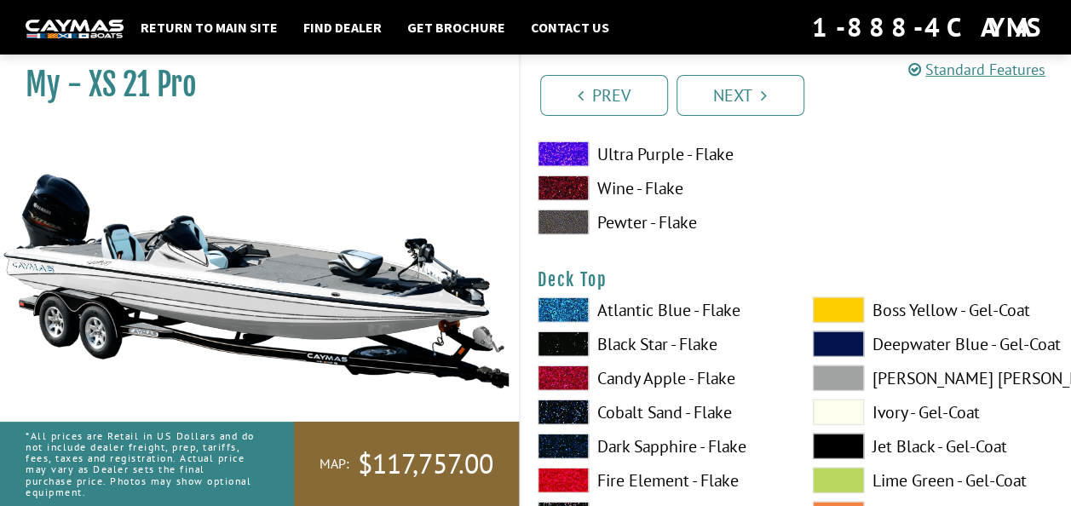
click at [585, 340] on span at bounding box center [563, 344] width 51 height 26
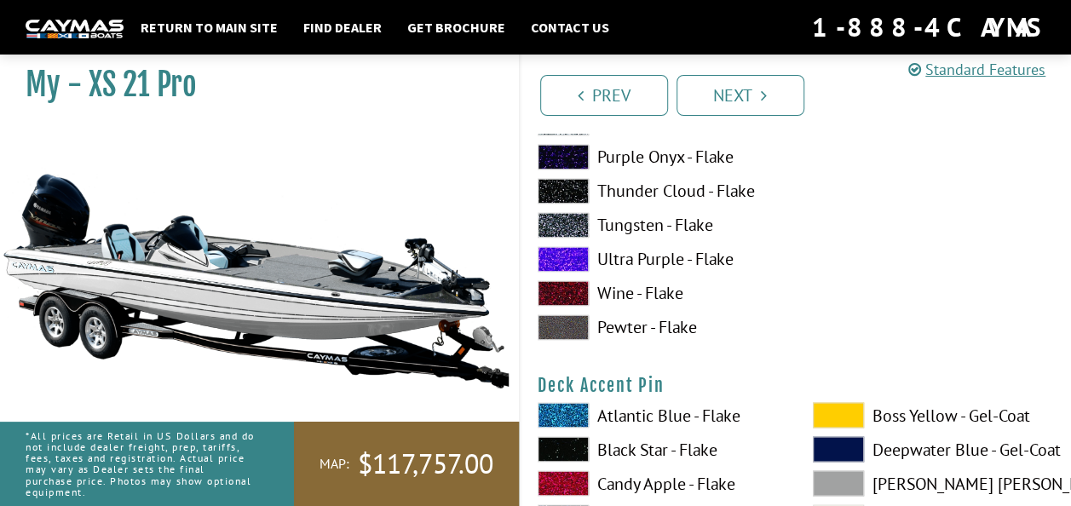
scroll to position [1266, 0]
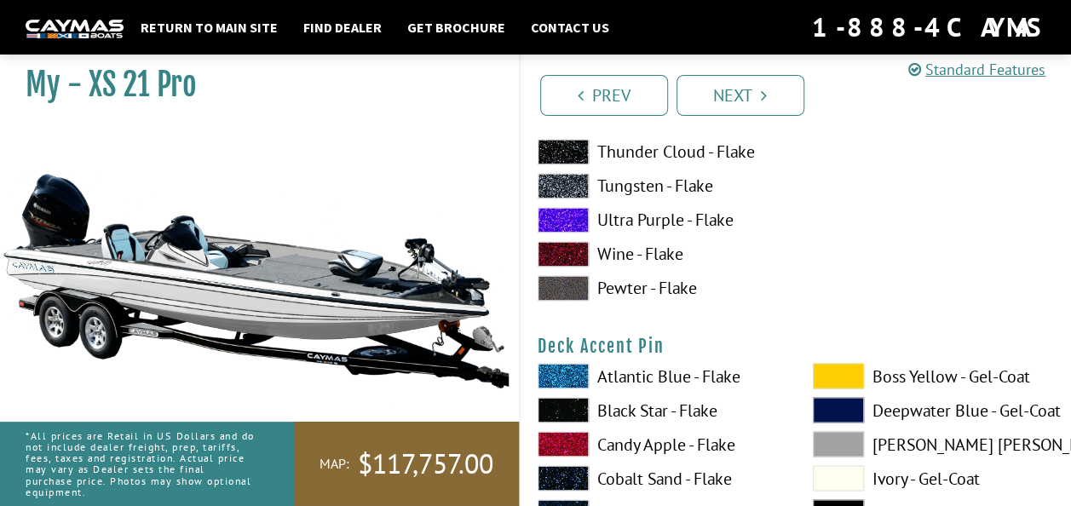
click at [560, 399] on span at bounding box center [563, 410] width 51 height 26
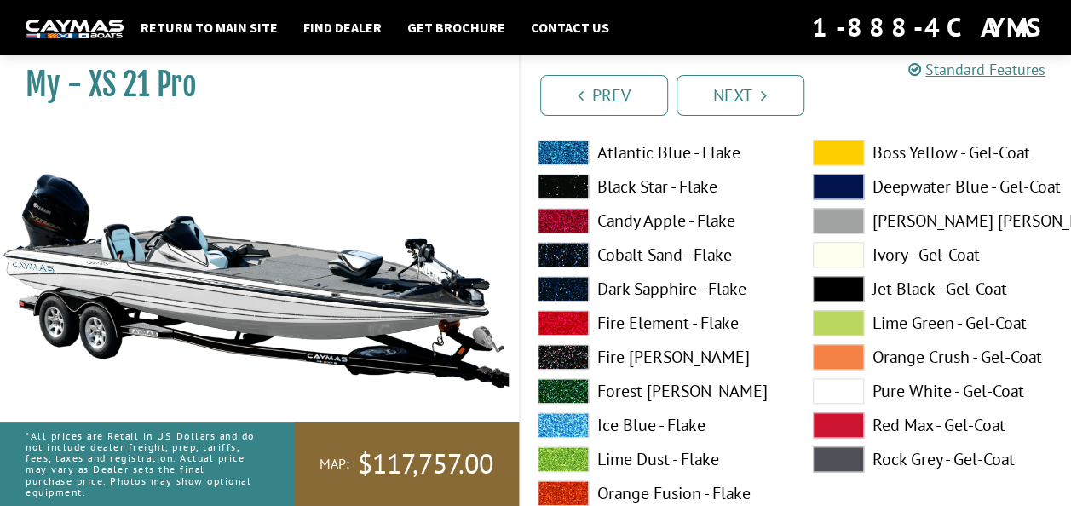
scroll to position [585, 0]
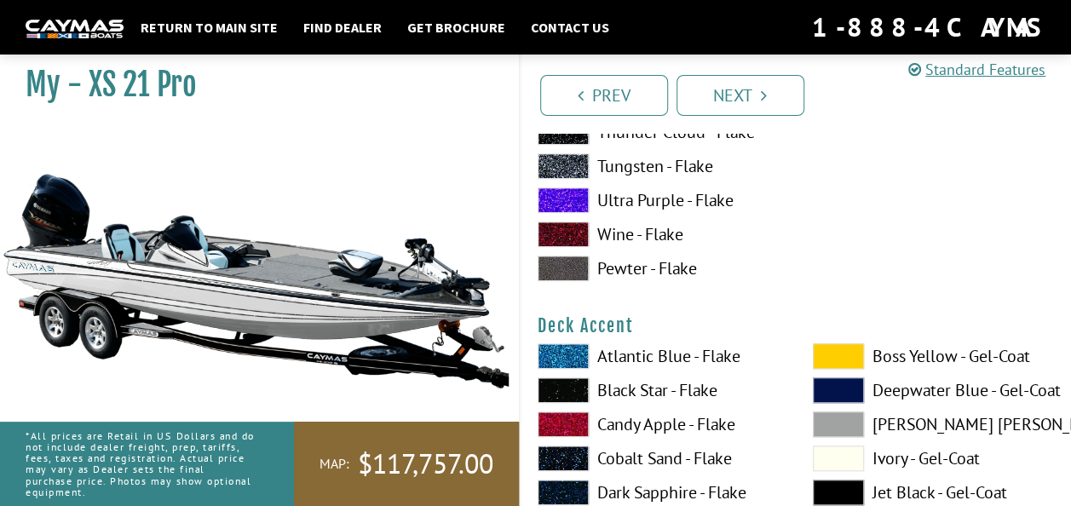
click at [564, 390] on span at bounding box center [563, 391] width 51 height 26
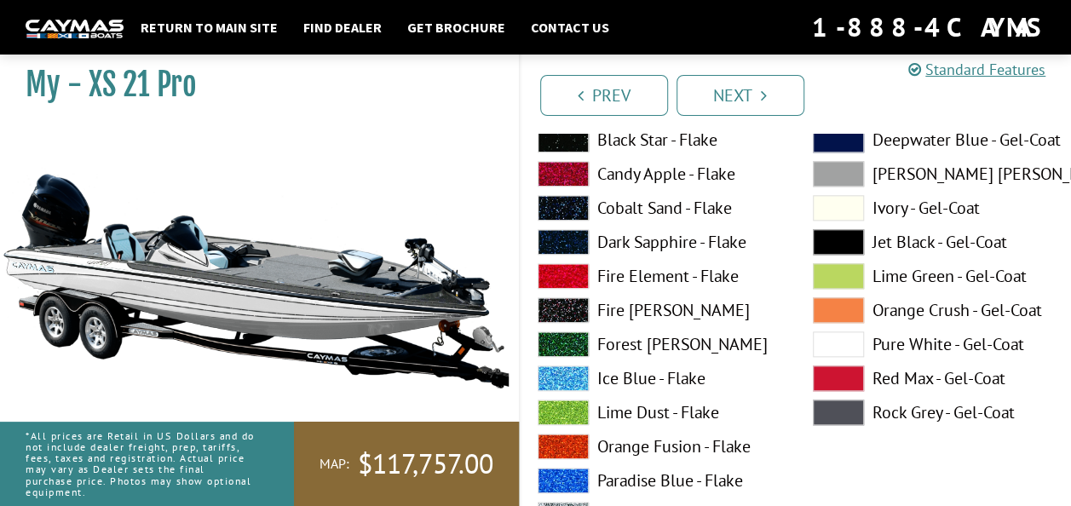
scroll to position [840, 0]
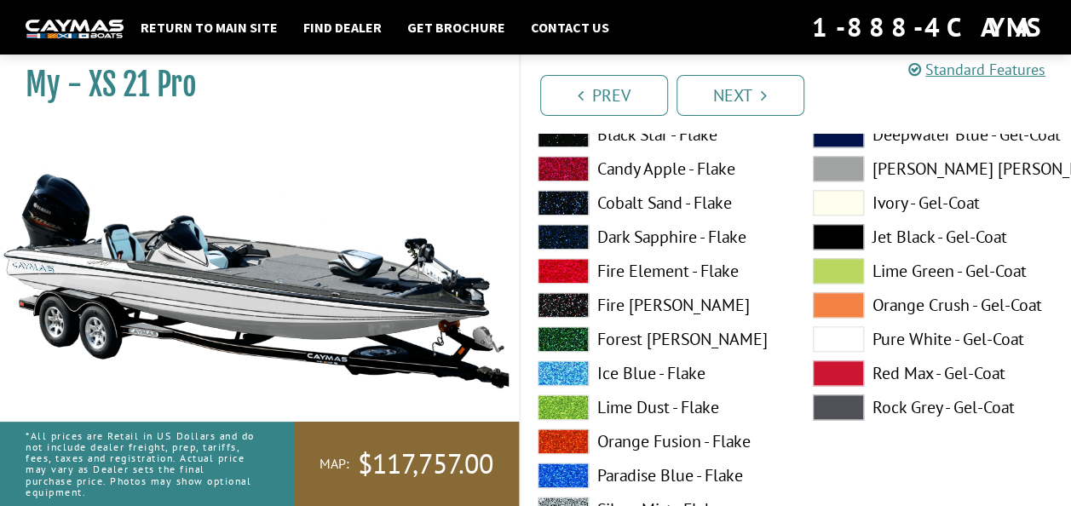
click at [832, 338] on span at bounding box center [838, 339] width 51 height 26
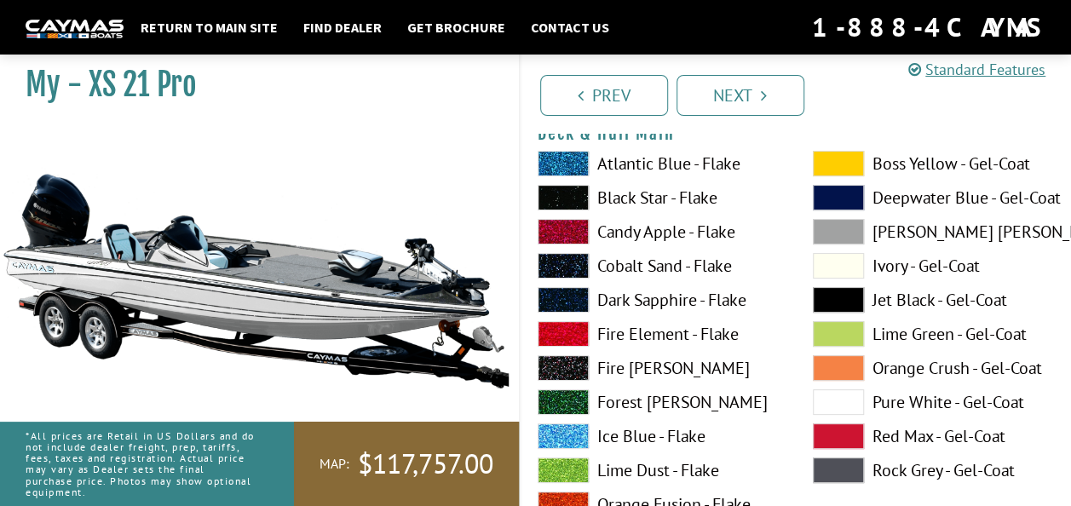
scroll to position [0, 0]
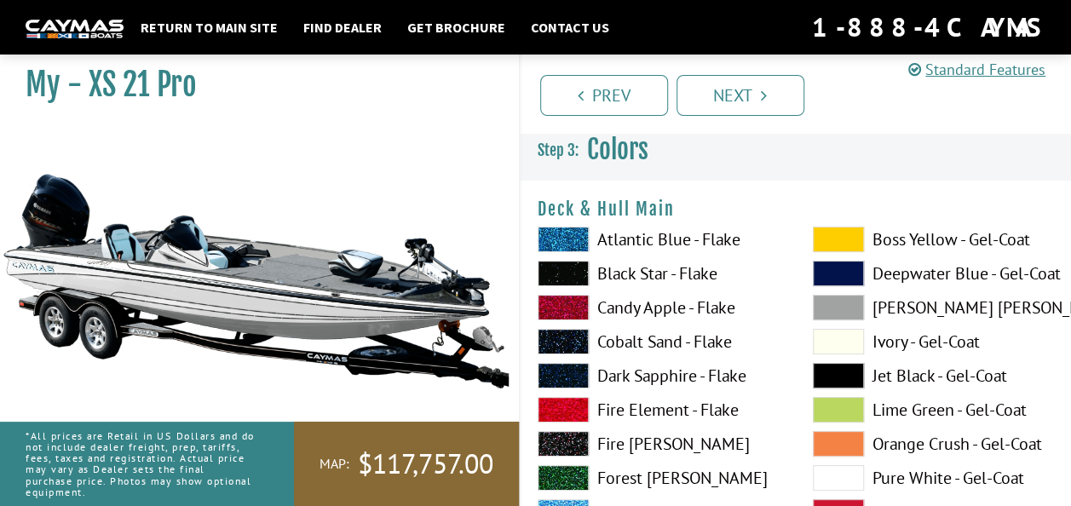
click at [552, 271] on span at bounding box center [563, 274] width 51 height 26
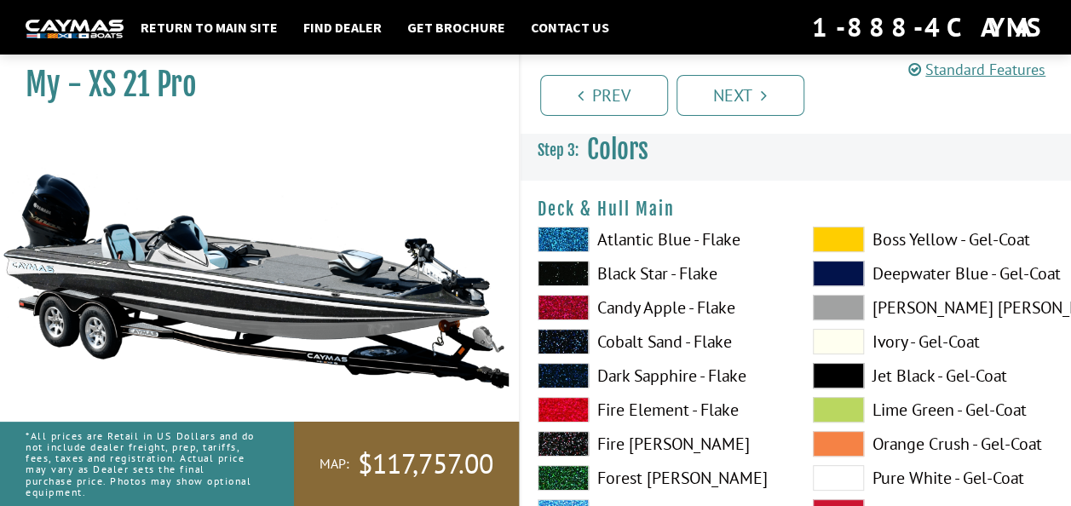
click at [835, 479] on span at bounding box center [838, 478] width 51 height 26
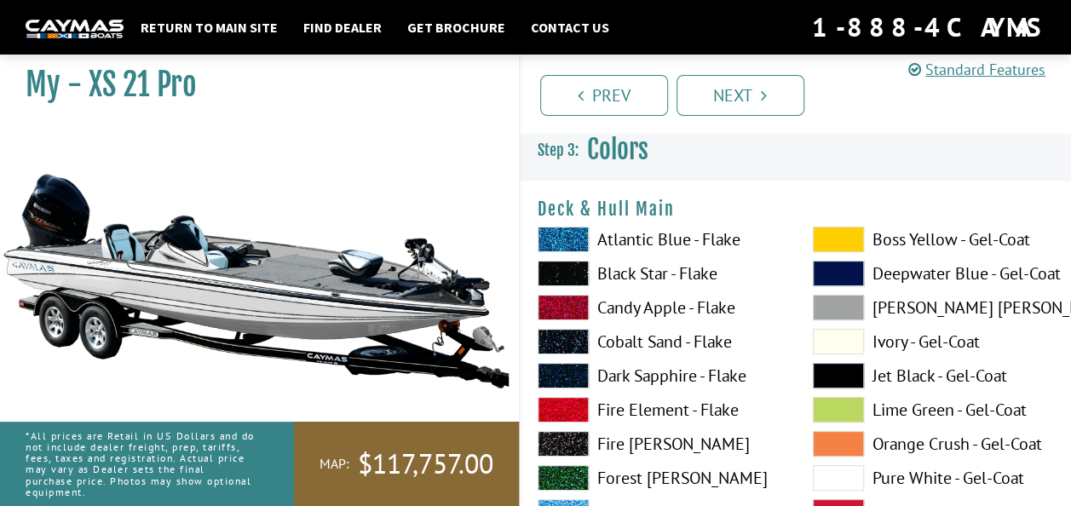
click at [569, 262] on span at bounding box center [563, 274] width 51 height 26
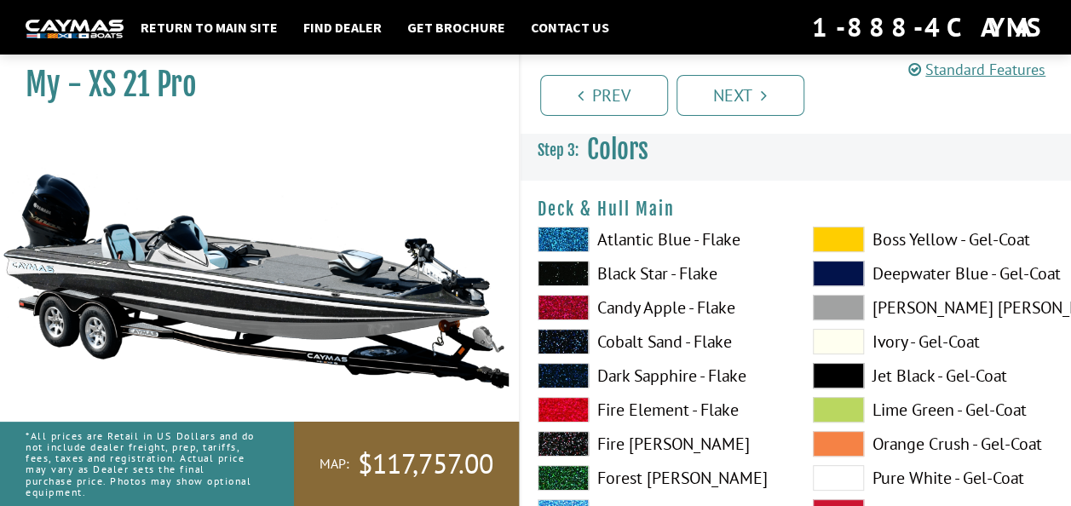
click at [847, 475] on span at bounding box center [838, 478] width 51 height 26
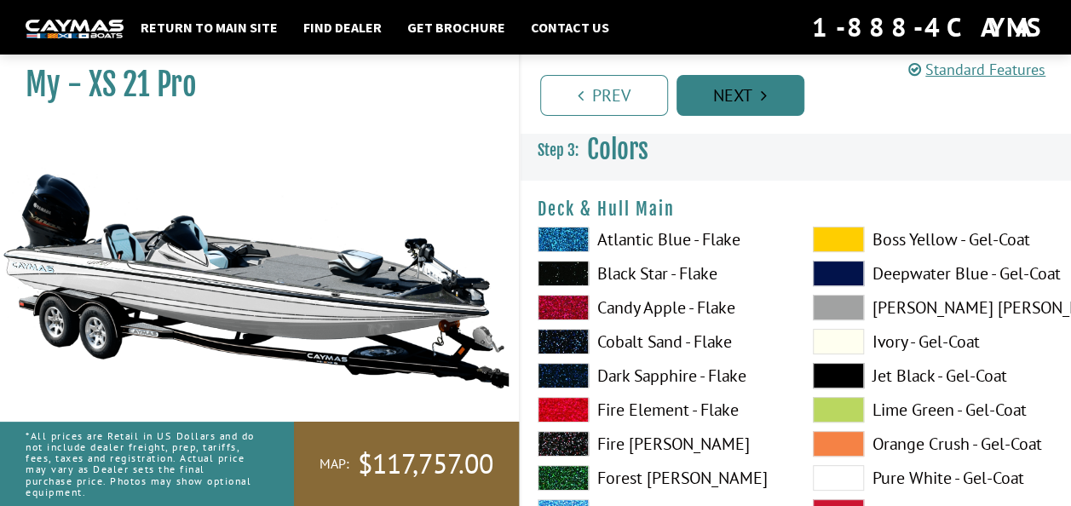
click at [736, 96] on link "Next" at bounding box center [741, 95] width 128 height 41
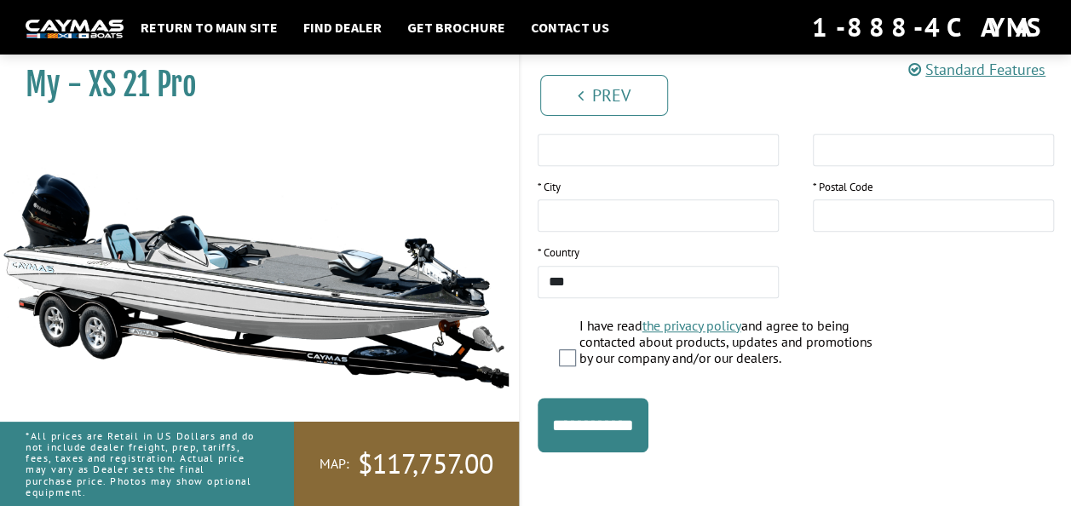
scroll to position [436, 0]
